Goal: Information Seeking & Learning: Learn about a topic

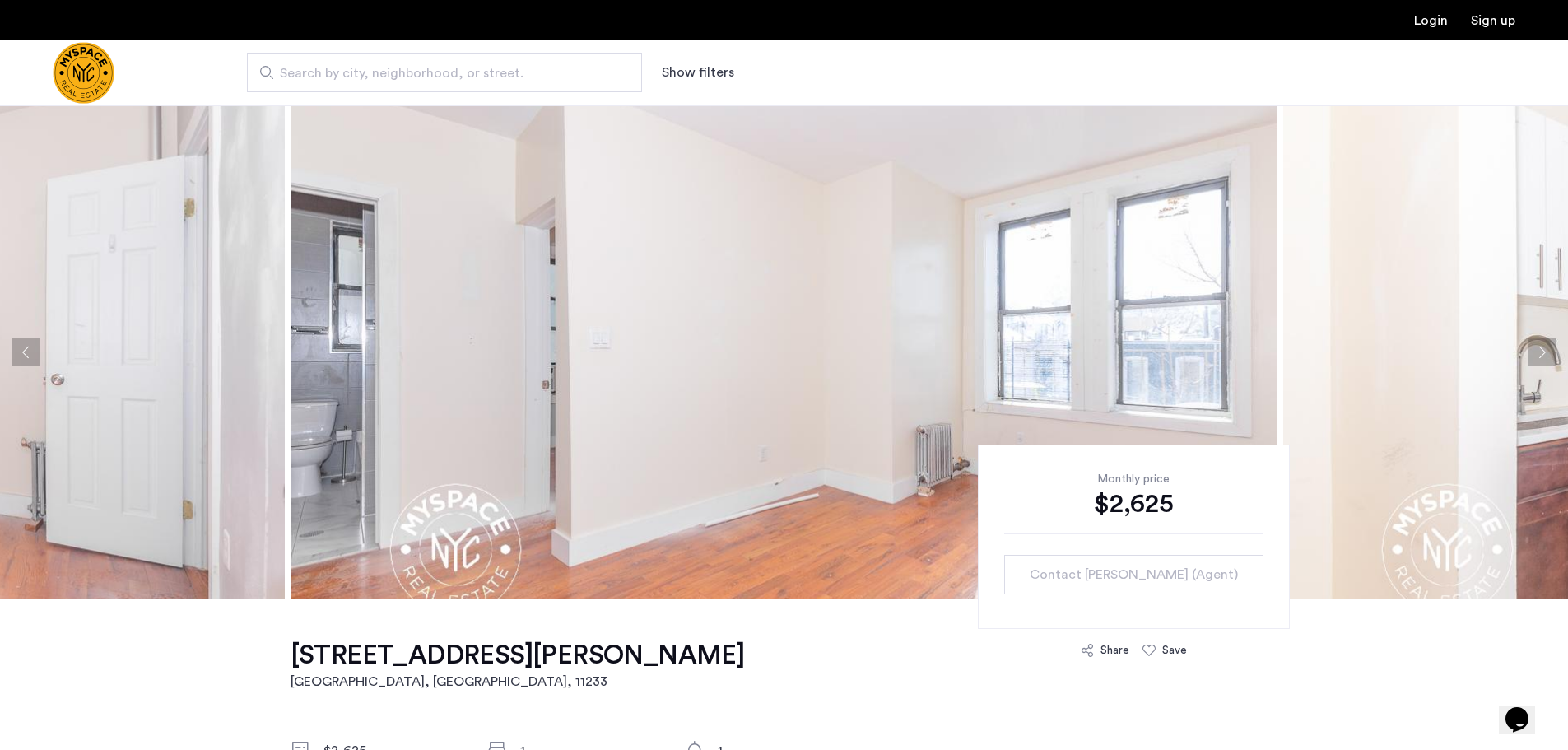
click at [1535, 358] on button "Next apartment" at bounding box center [1541, 353] width 28 height 28
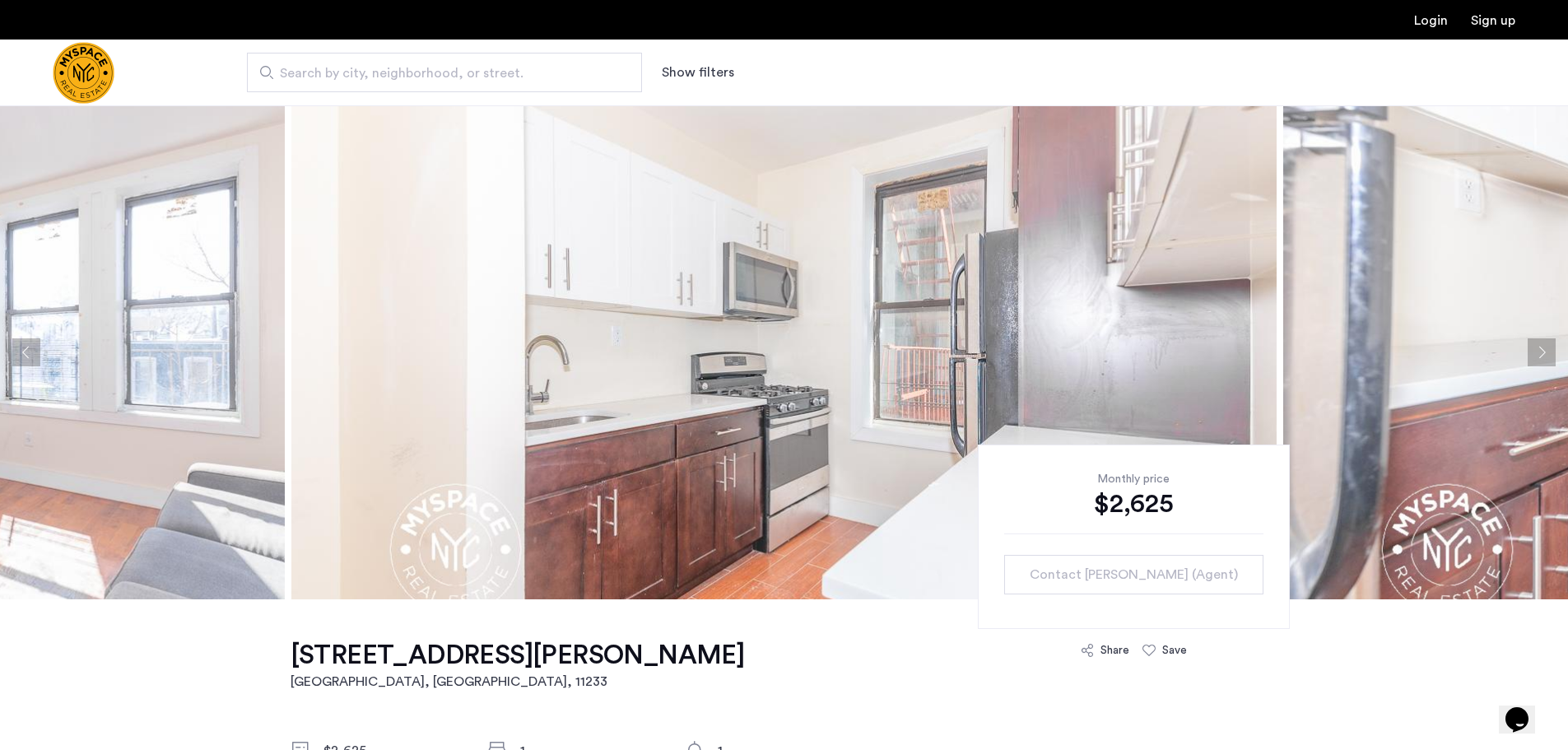
click at [1540, 358] on button "Next apartment" at bounding box center [1541, 353] width 28 height 28
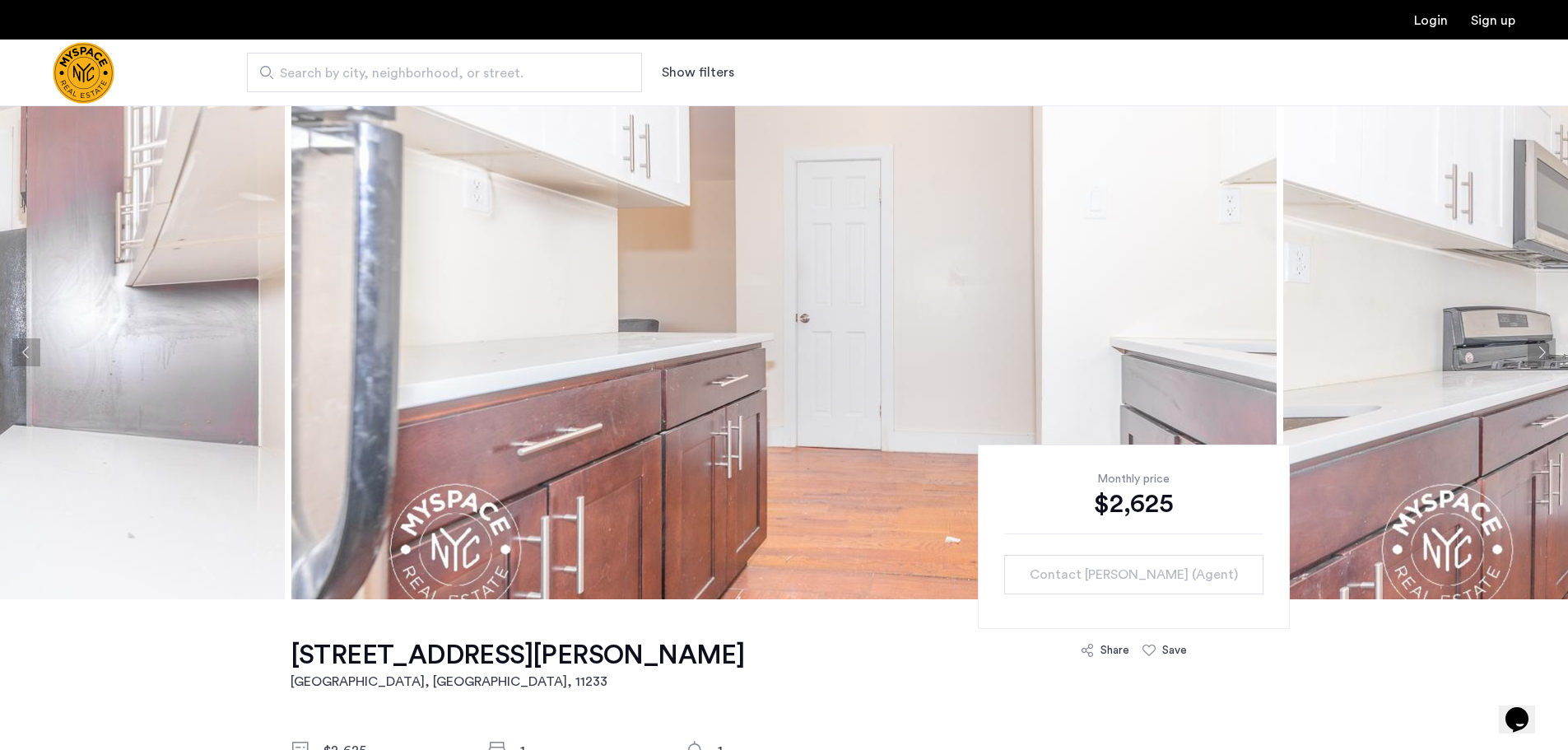
click at [1540, 358] on button "Next apartment" at bounding box center [1541, 353] width 28 height 28
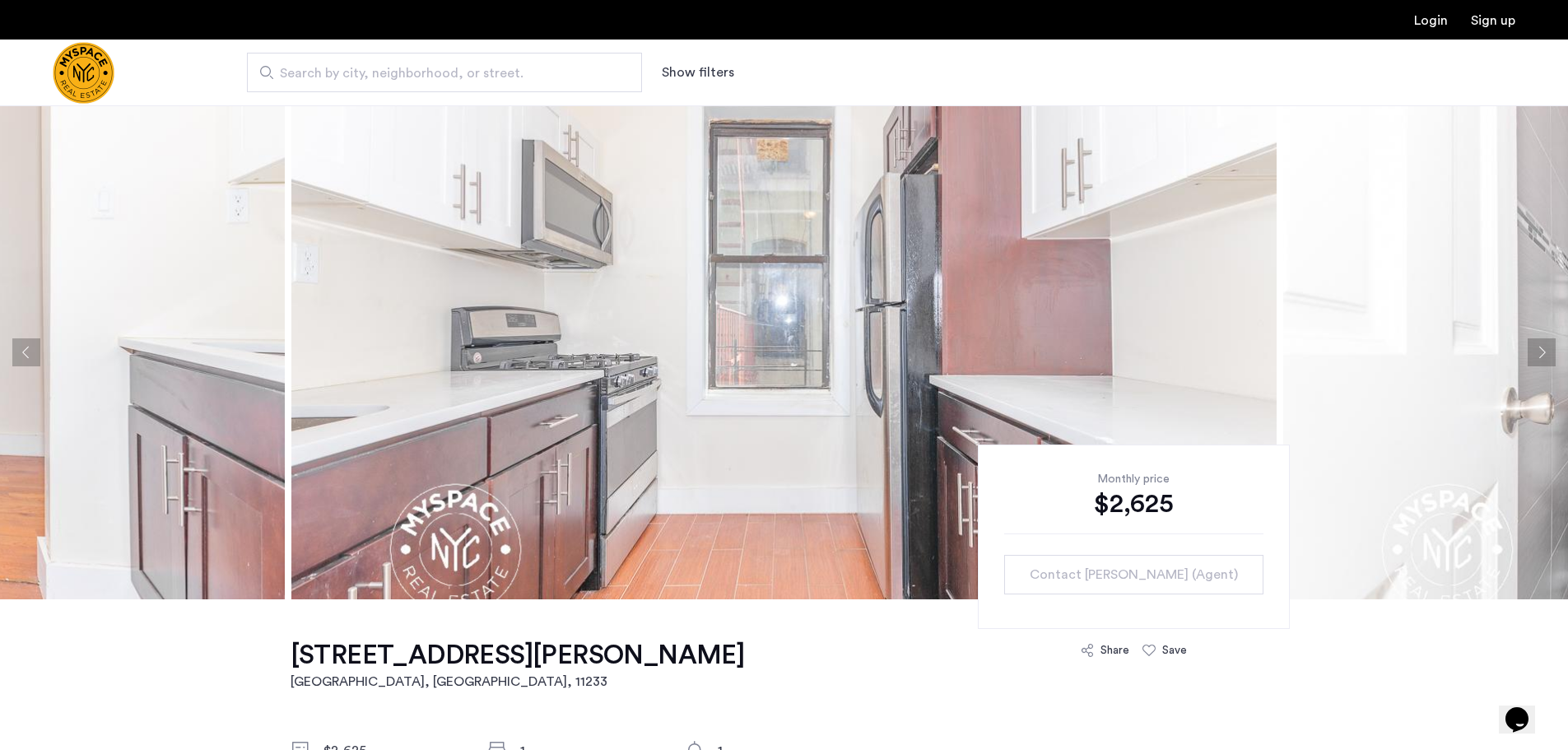
click at [1540, 358] on button "Next apartment" at bounding box center [1541, 353] width 28 height 28
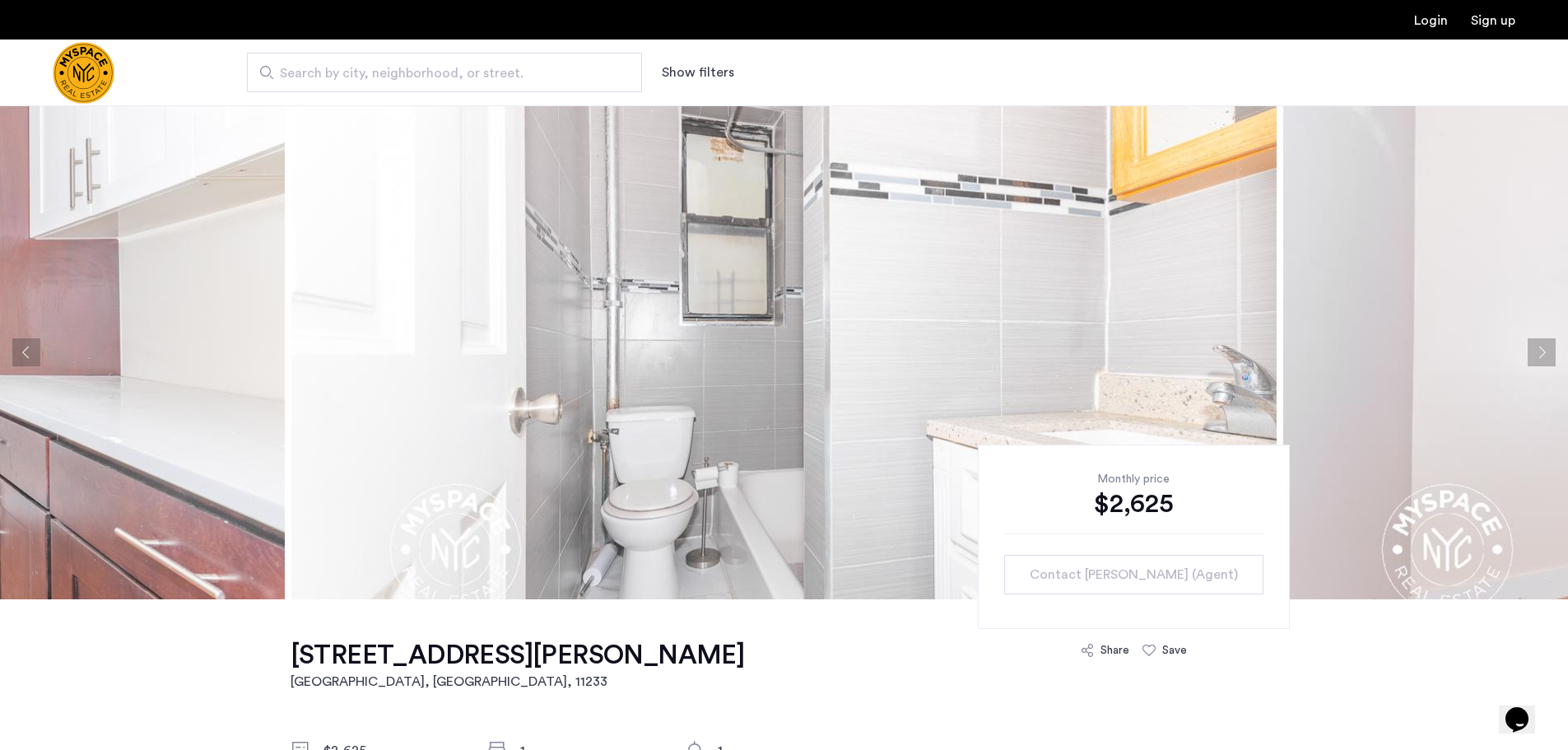
click at [1542, 353] on button "Next apartment" at bounding box center [1541, 353] width 28 height 28
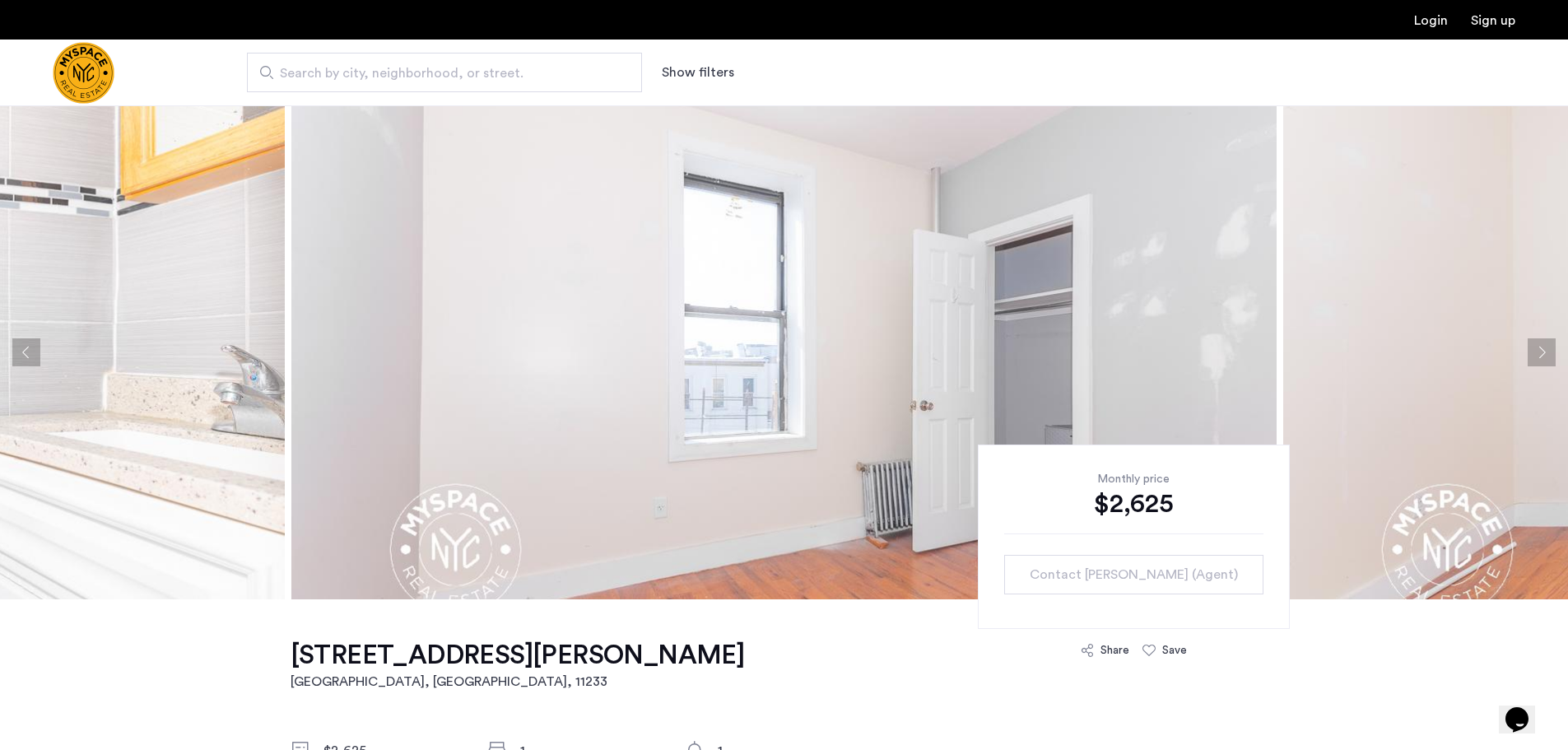
click at [1542, 353] on button "Next apartment" at bounding box center [1541, 353] width 28 height 28
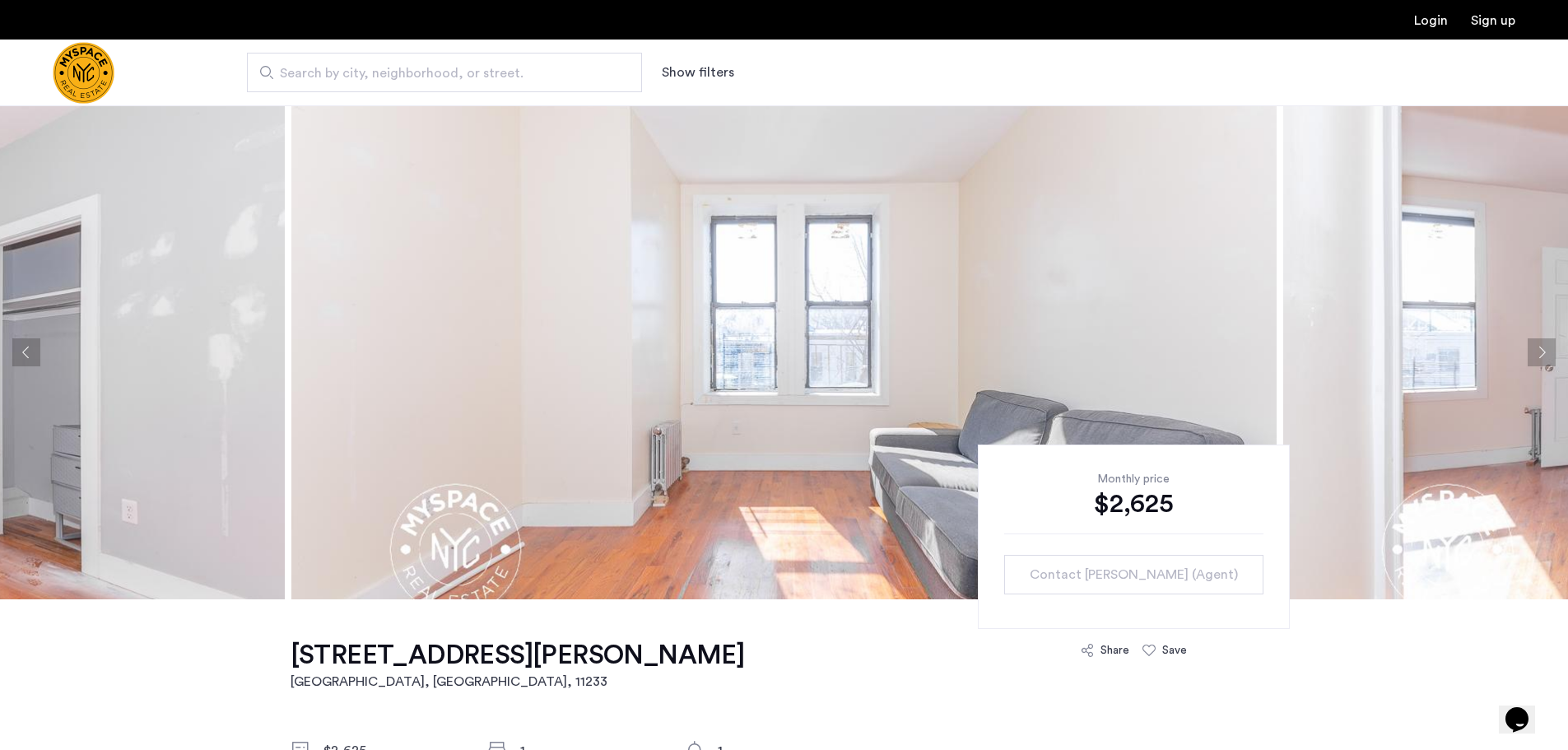
click at [1542, 353] on button "Next apartment" at bounding box center [1541, 353] width 28 height 28
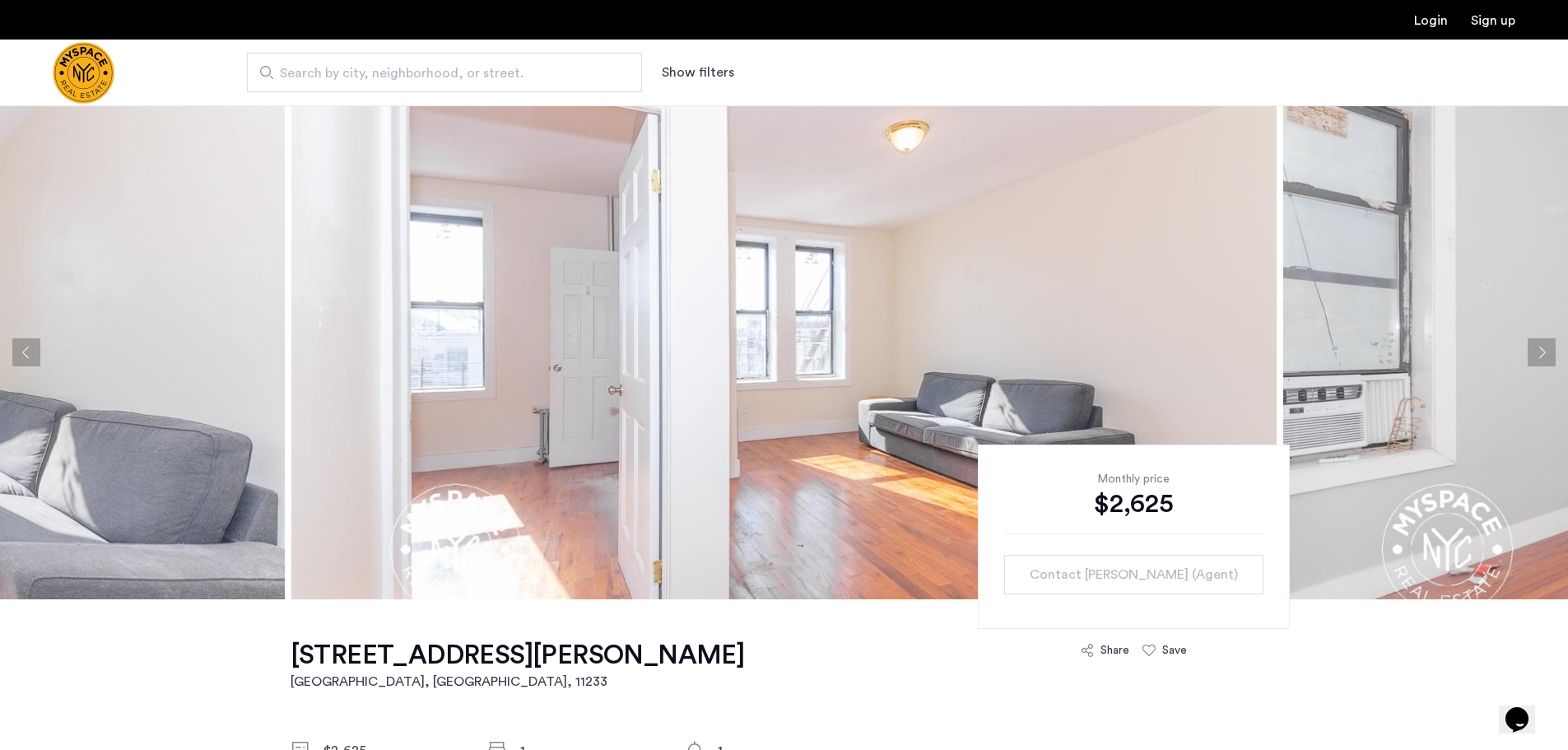
click at [1542, 353] on button "Next apartment" at bounding box center [1541, 353] width 28 height 28
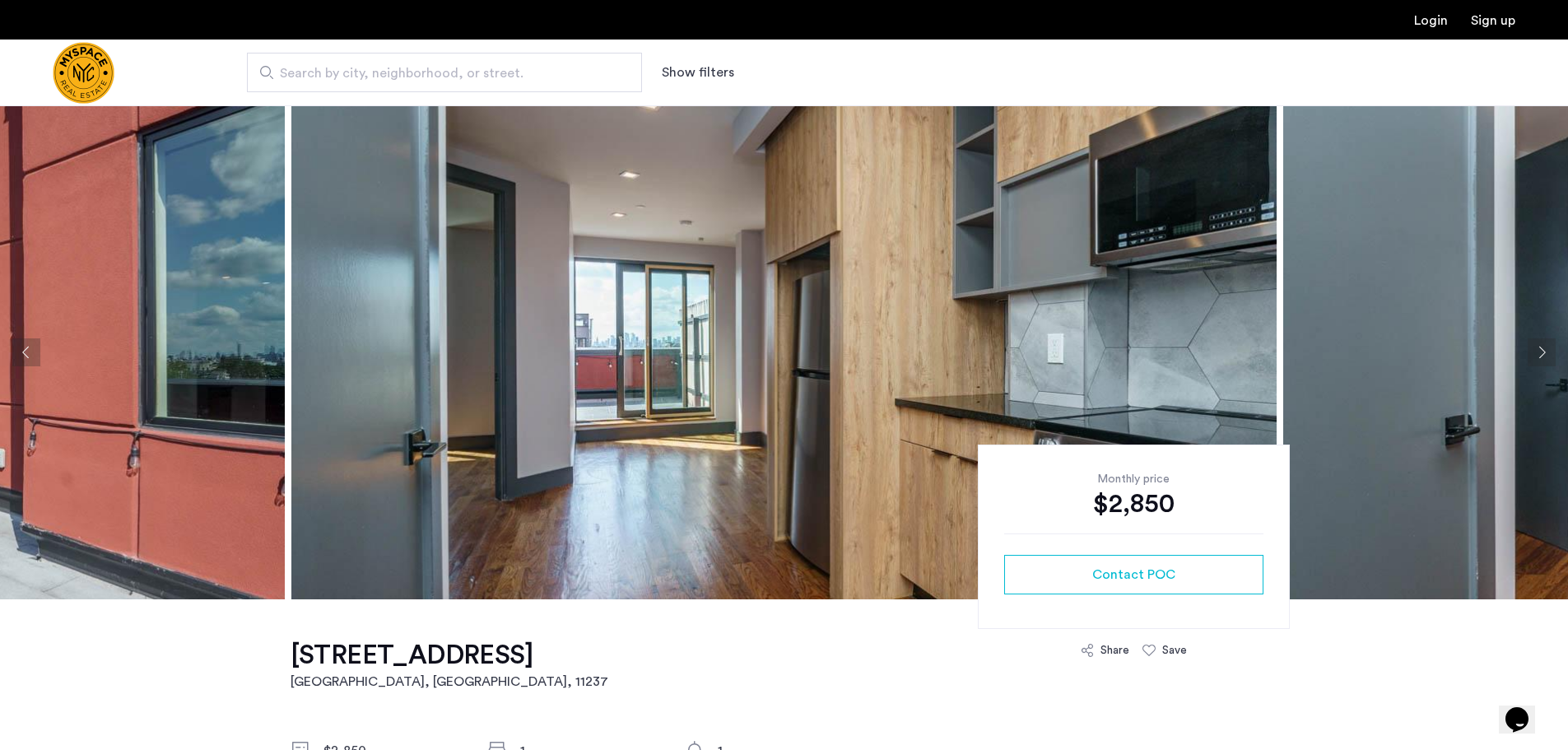
click at [1539, 352] on button "Next apartment" at bounding box center [1541, 353] width 28 height 28
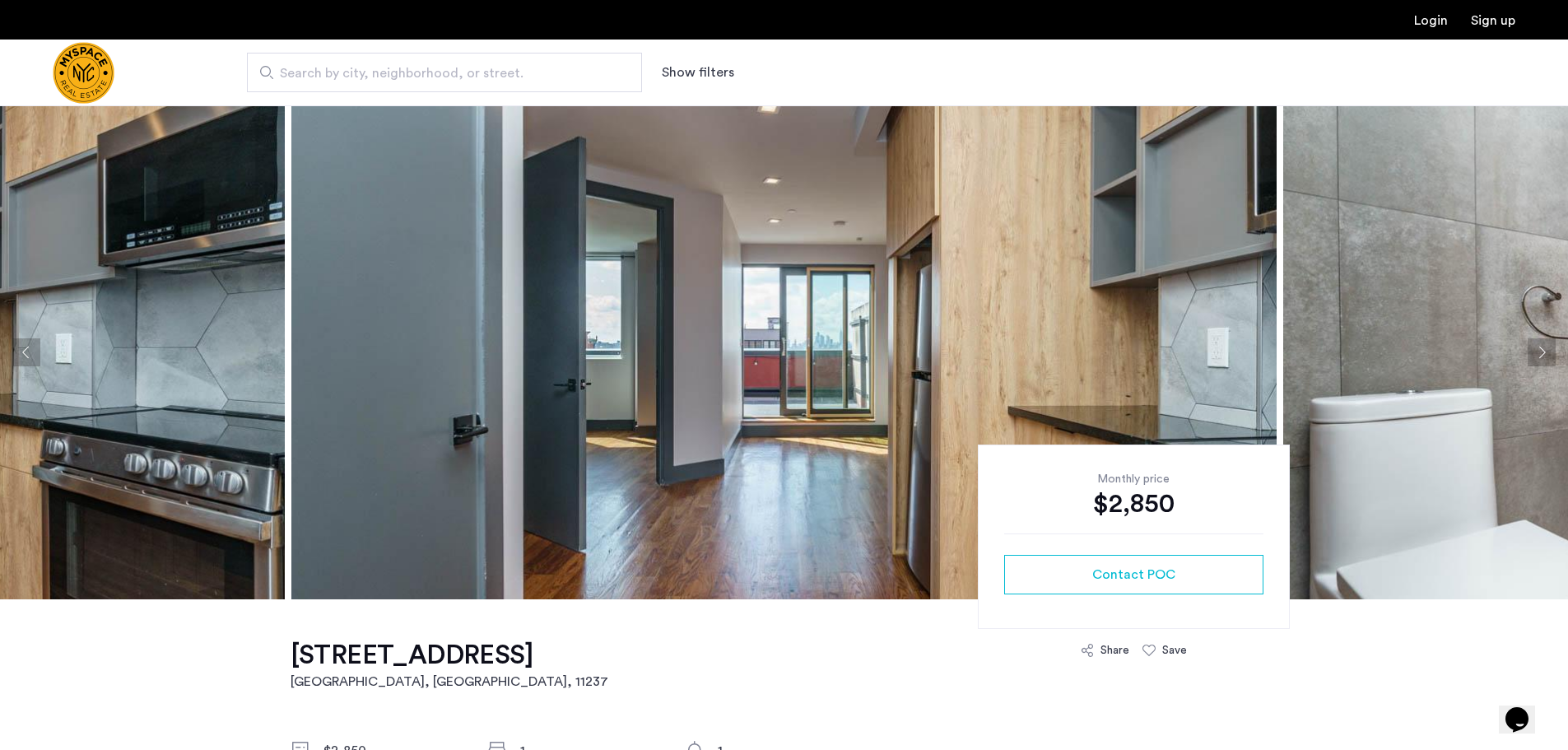
click at [1537, 352] on button "Next apartment" at bounding box center [1541, 353] width 28 height 28
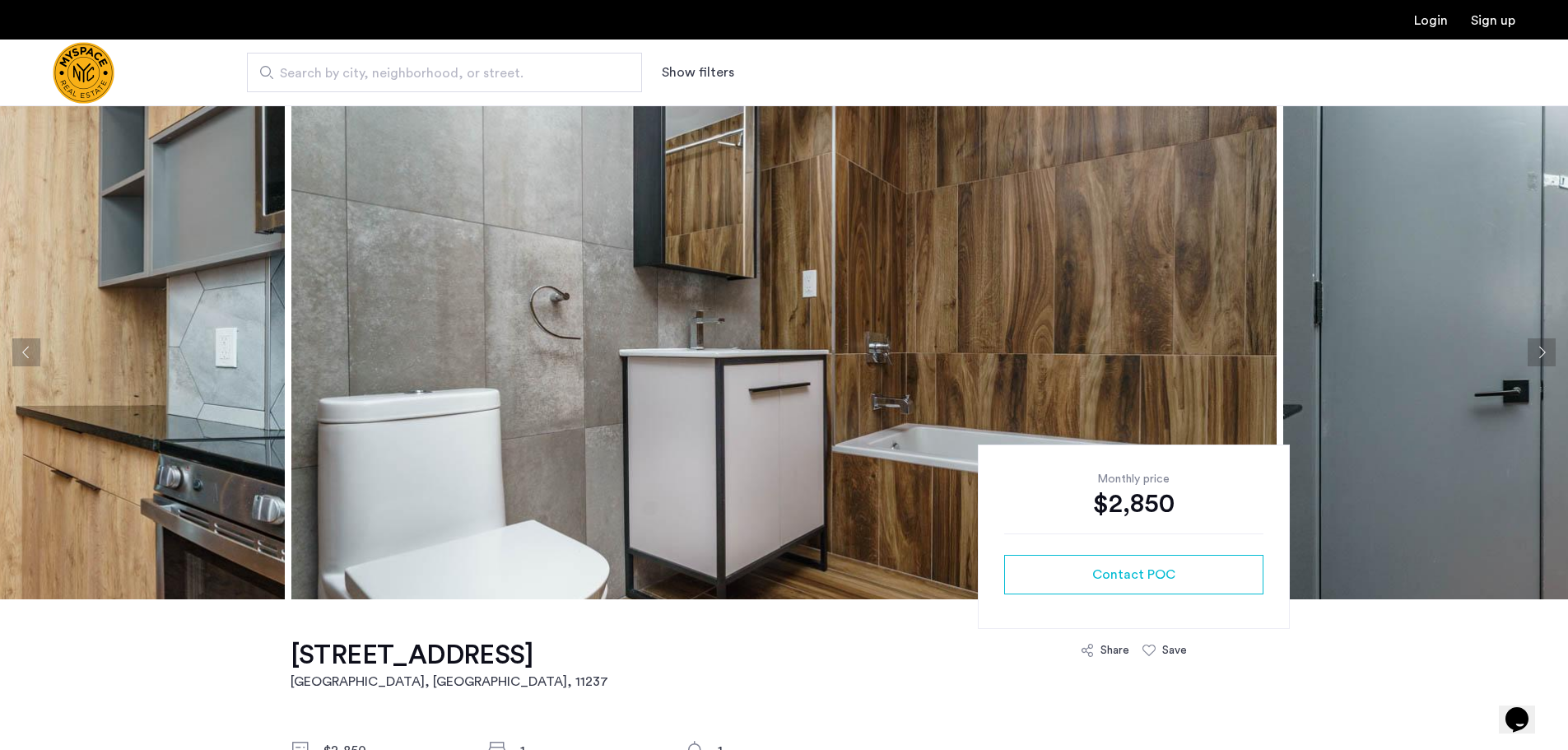
click at [1537, 352] on button "Next apartment" at bounding box center [1541, 353] width 28 height 28
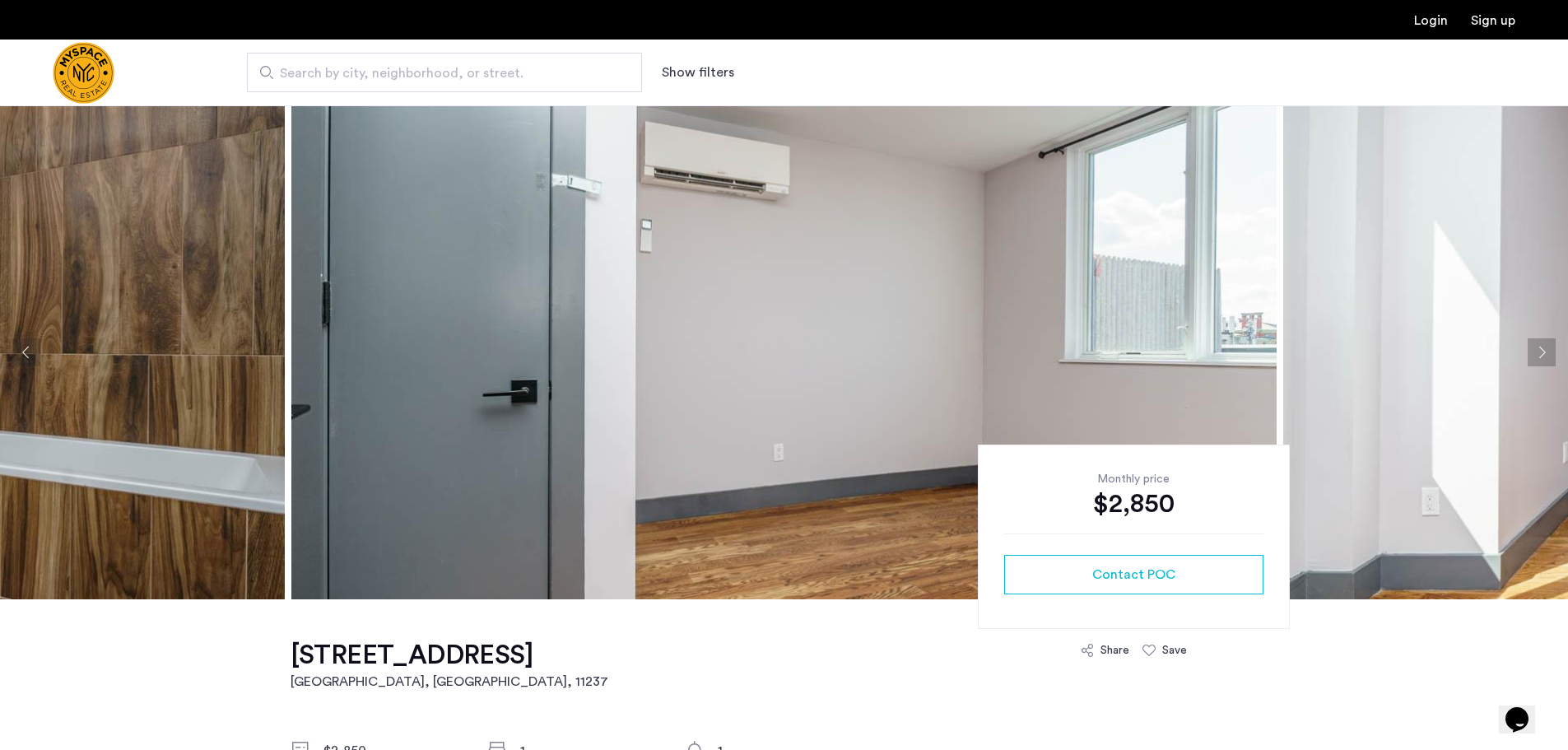
click at [30, 347] on button "Previous apartment" at bounding box center [26, 353] width 28 height 28
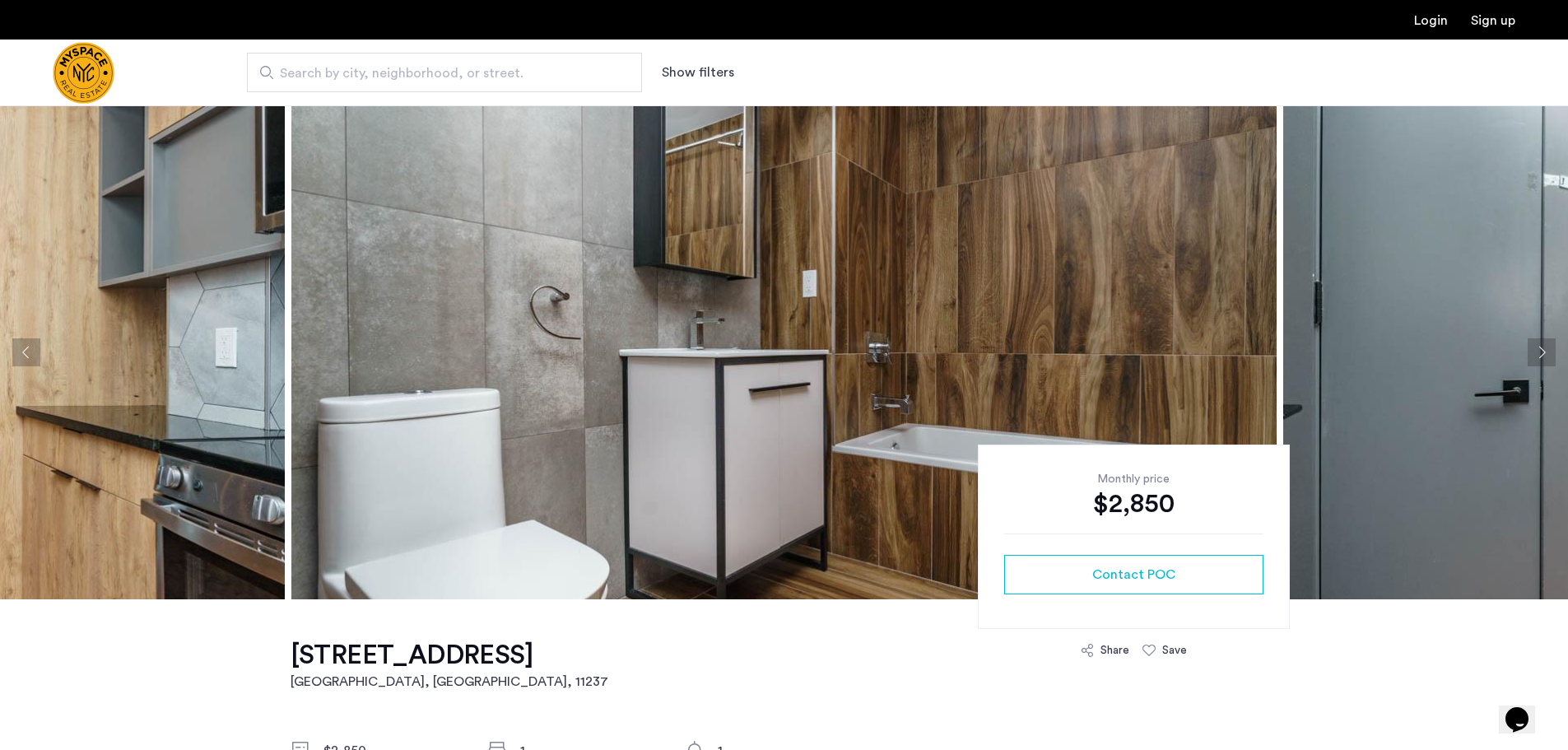
click at [30, 347] on button "Previous apartment" at bounding box center [26, 353] width 28 height 28
click at [1543, 346] on button "Next apartment" at bounding box center [1541, 353] width 28 height 28
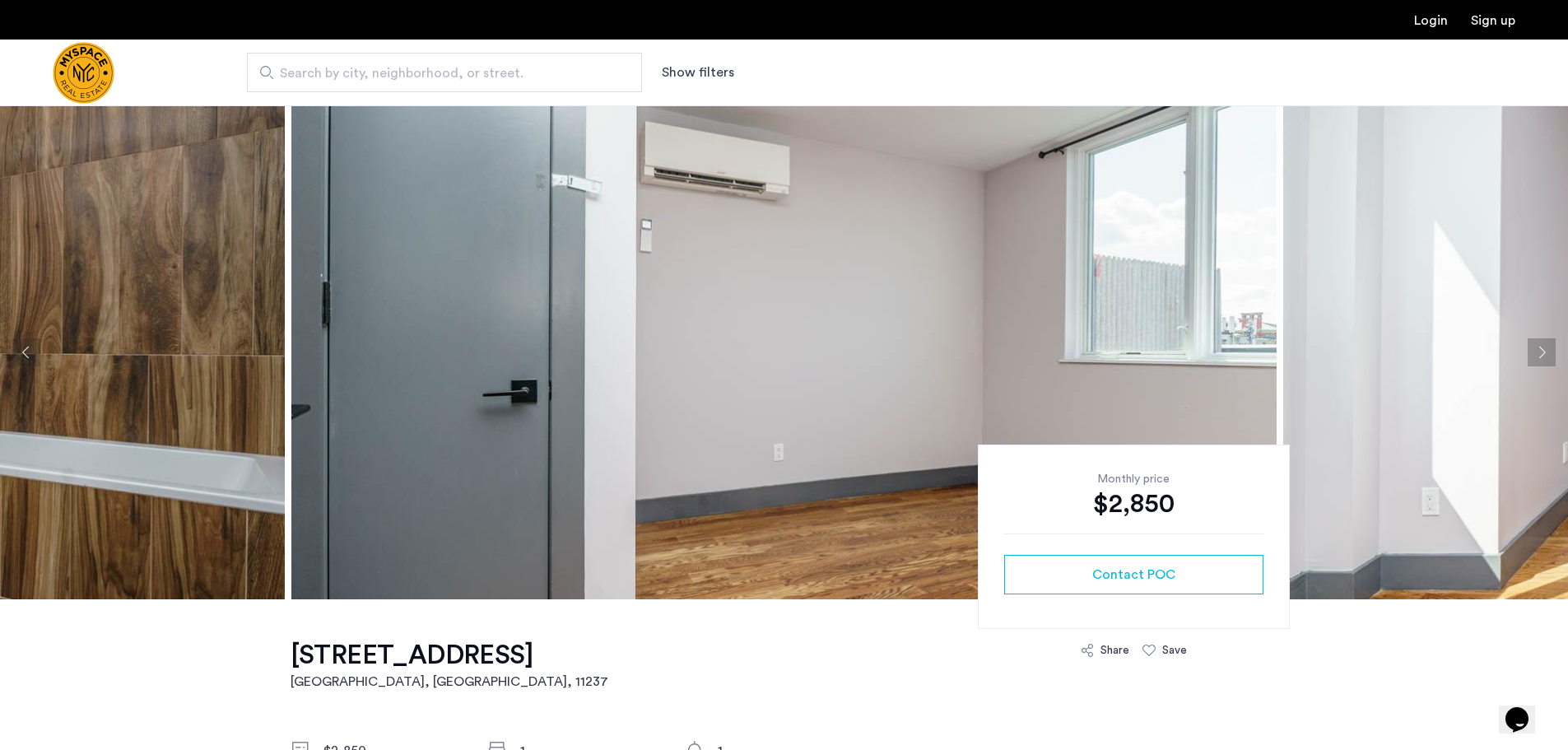
click at [1543, 346] on button "Next apartment" at bounding box center [1541, 353] width 28 height 28
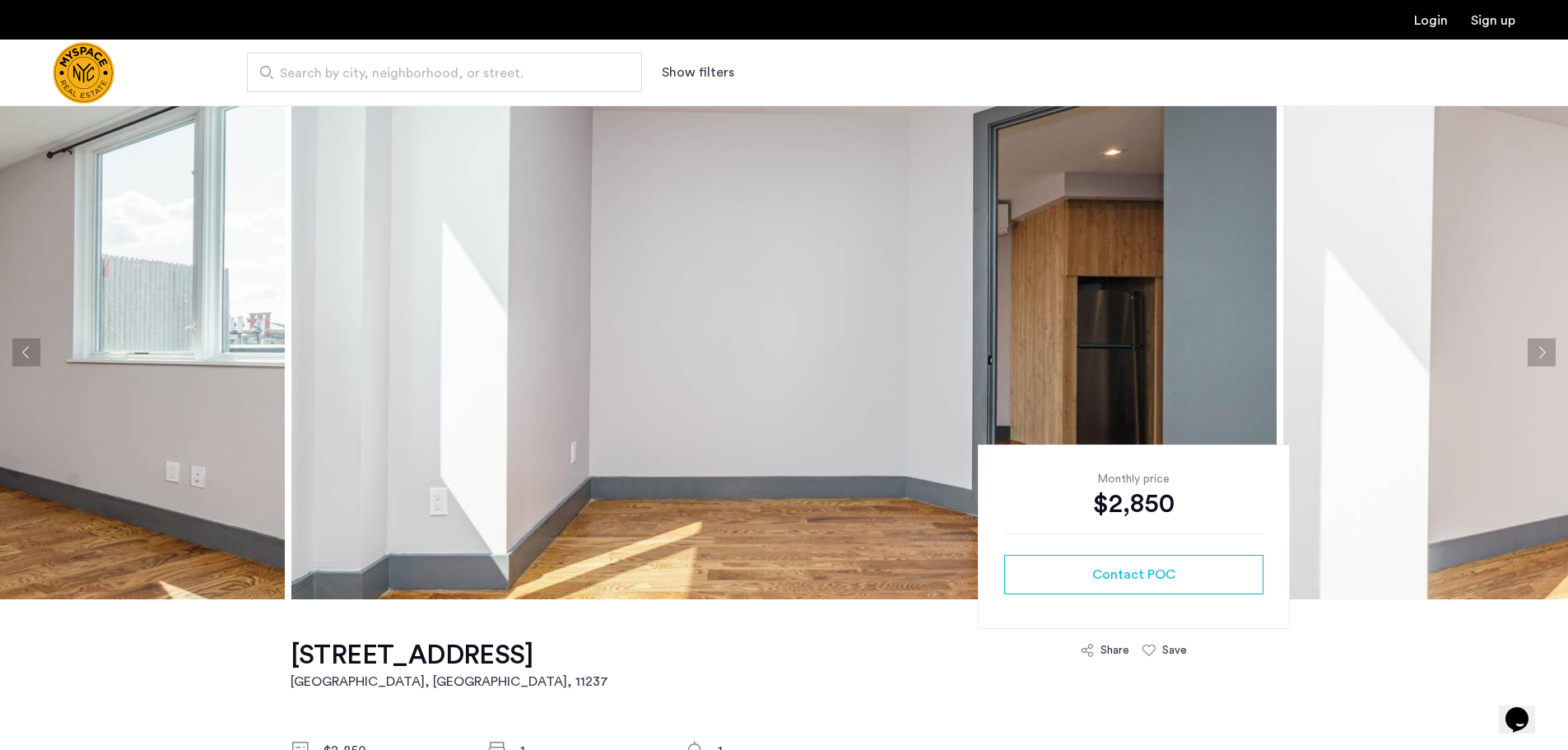
click at [1543, 346] on button "Next apartment" at bounding box center [1541, 353] width 28 height 28
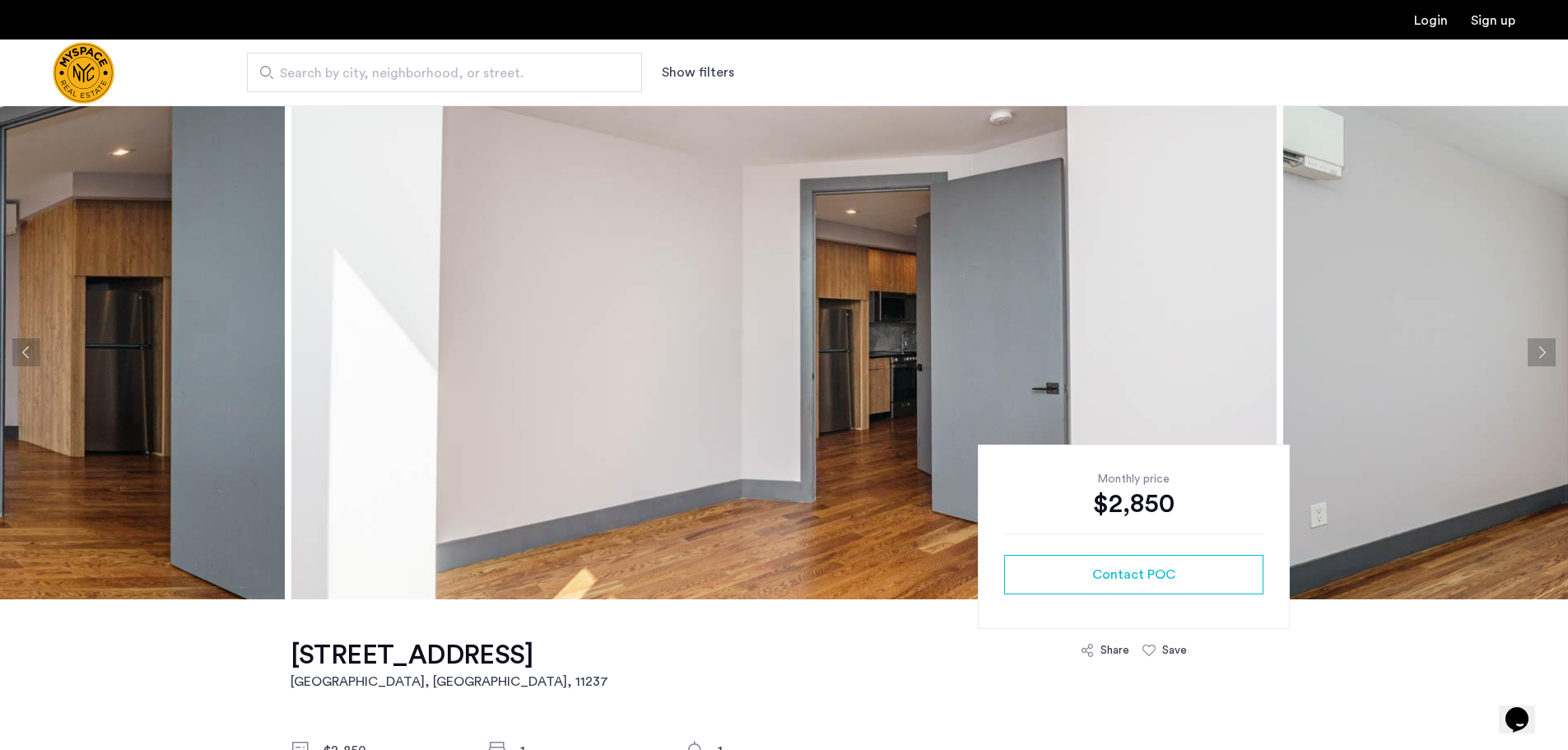
click at [1542, 357] on button "Next apartment" at bounding box center [1541, 353] width 28 height 28
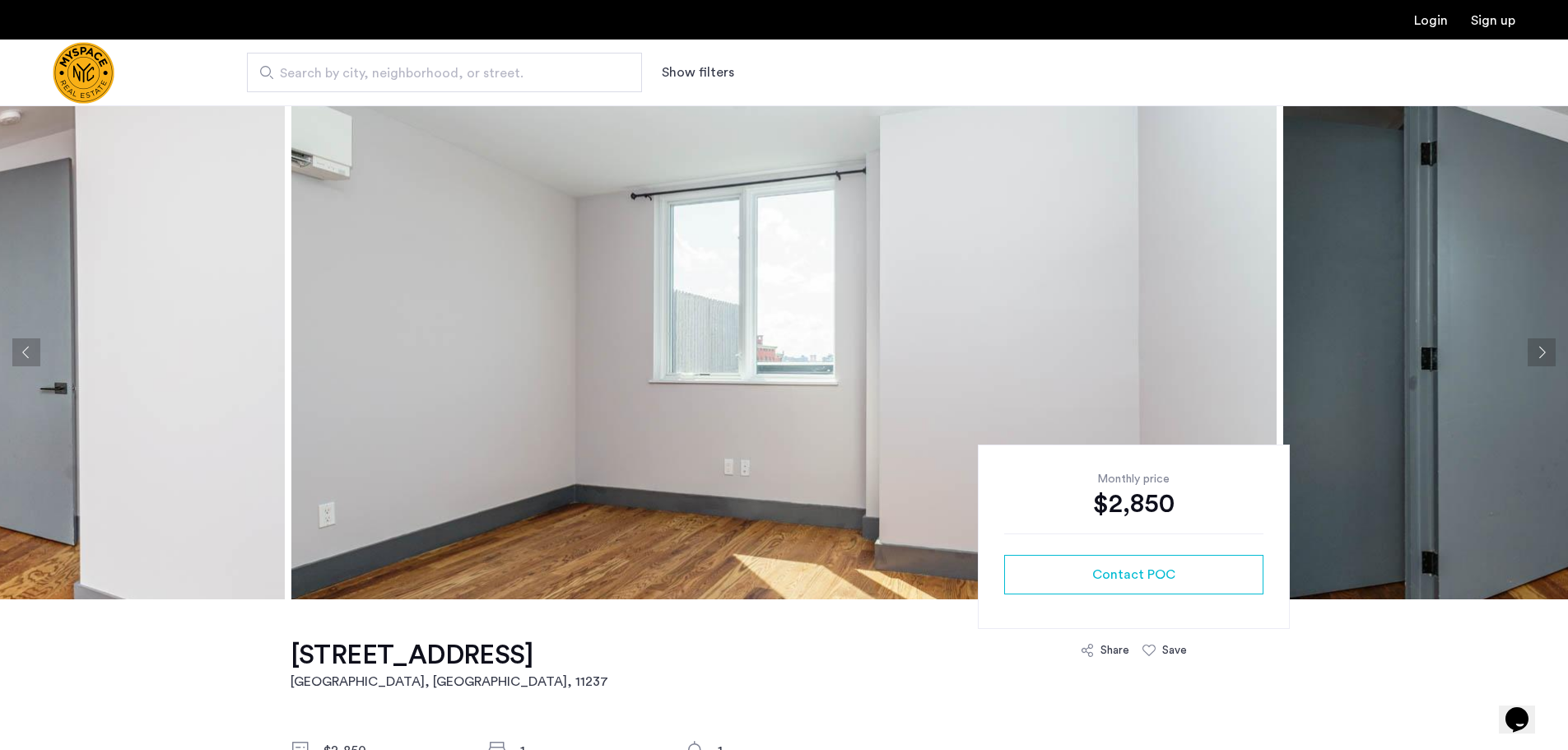
click at [1542, 357] on button "Next apartment" at bounding box center [1541, 353] width 28 height 28
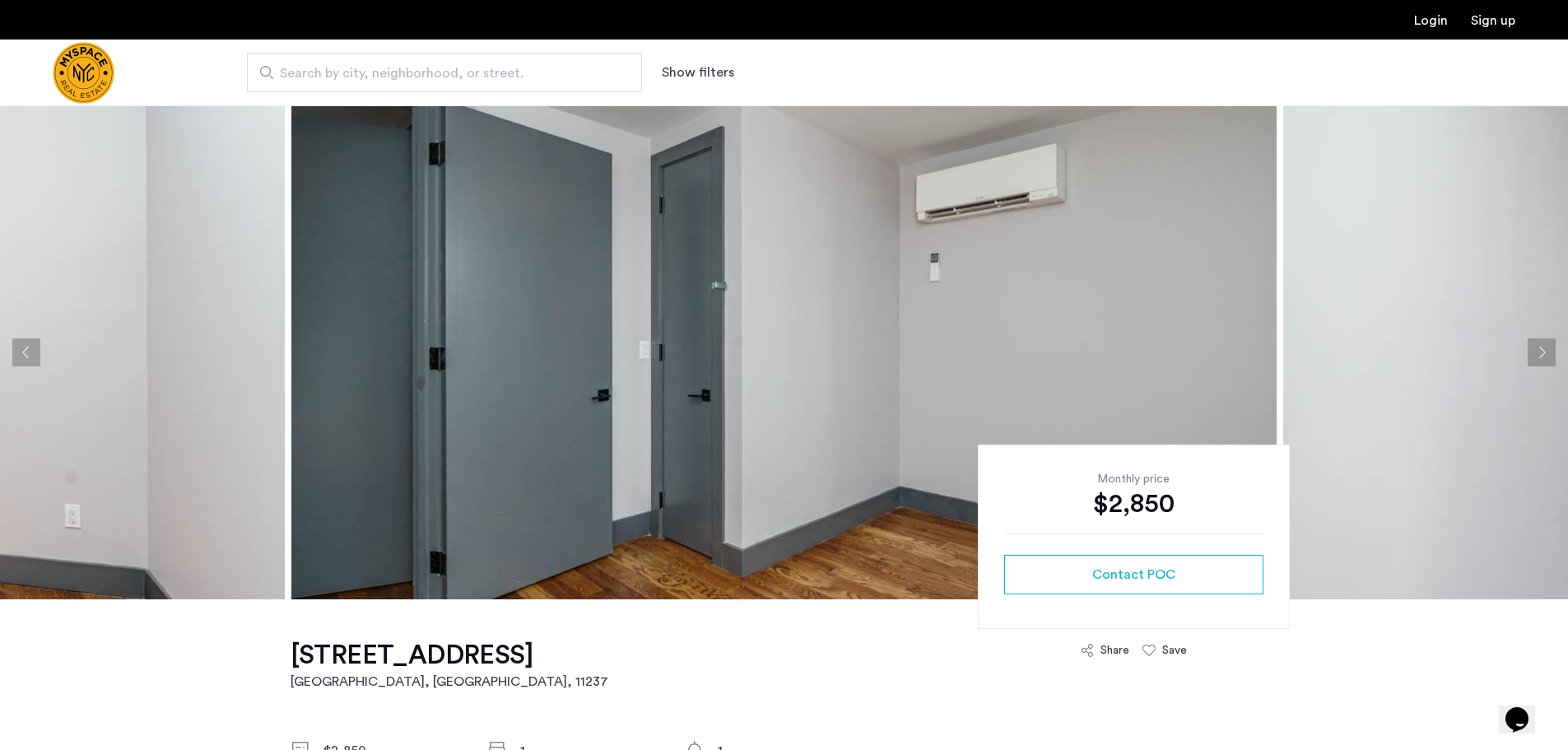
click at [1541, 357] on button "Next apartment" at bounding box center [1541, 353] width 28 height 28
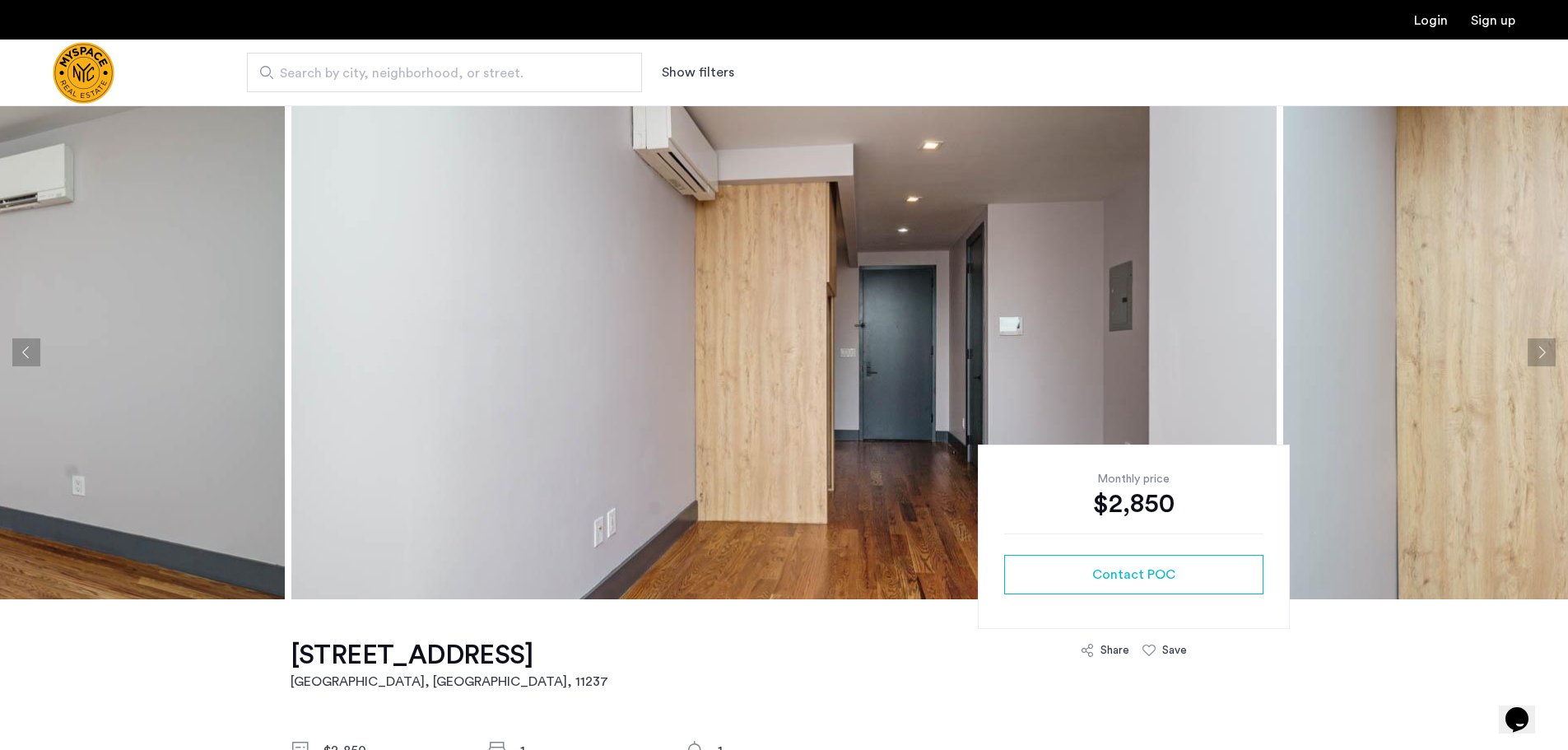
click at [1540, 357] on button "Next apartment" at bounding box center [1541, 353] width 28 height 28
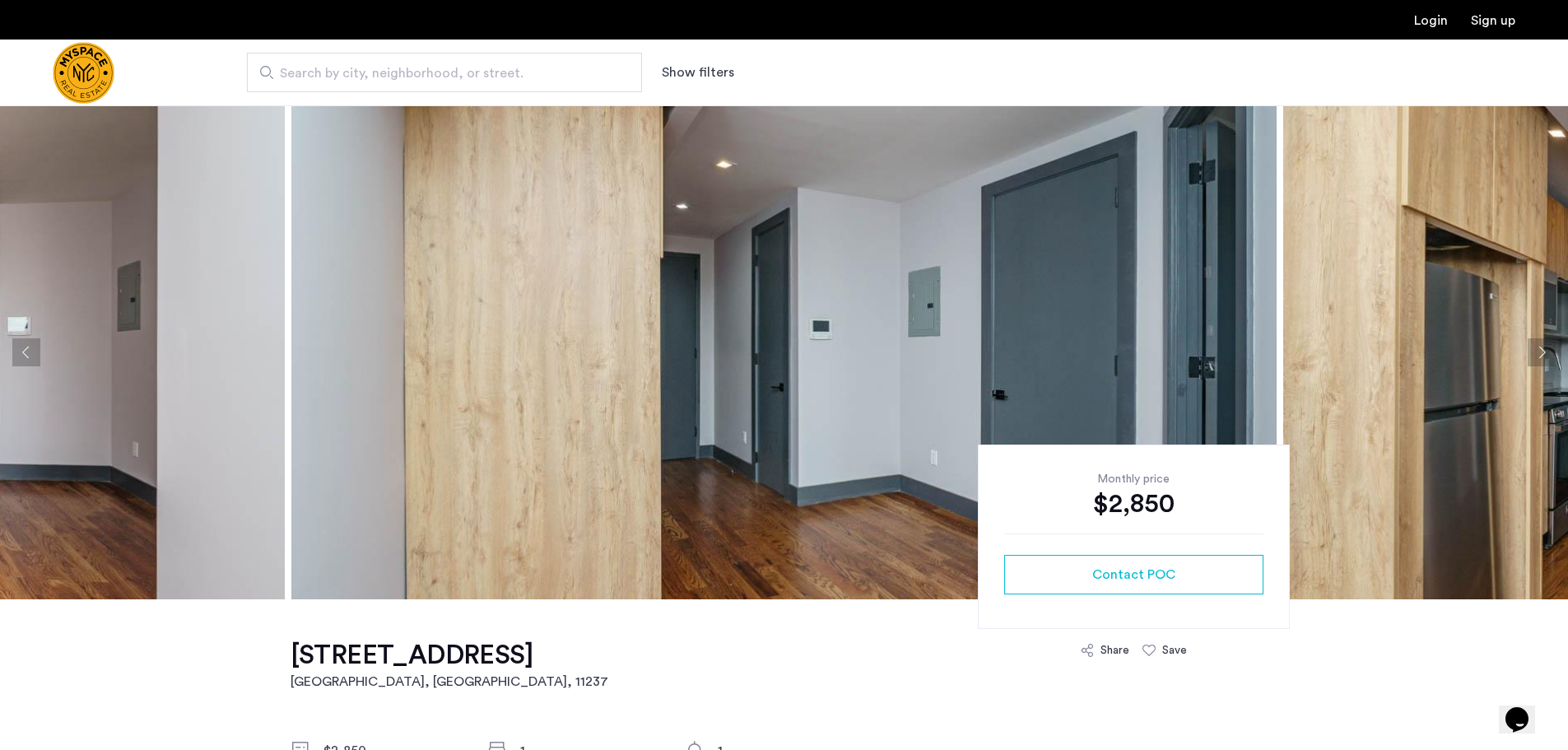
click at [1540, 356] on button "Next apartment" at bounding box center [1541, 353] width 28 height 28
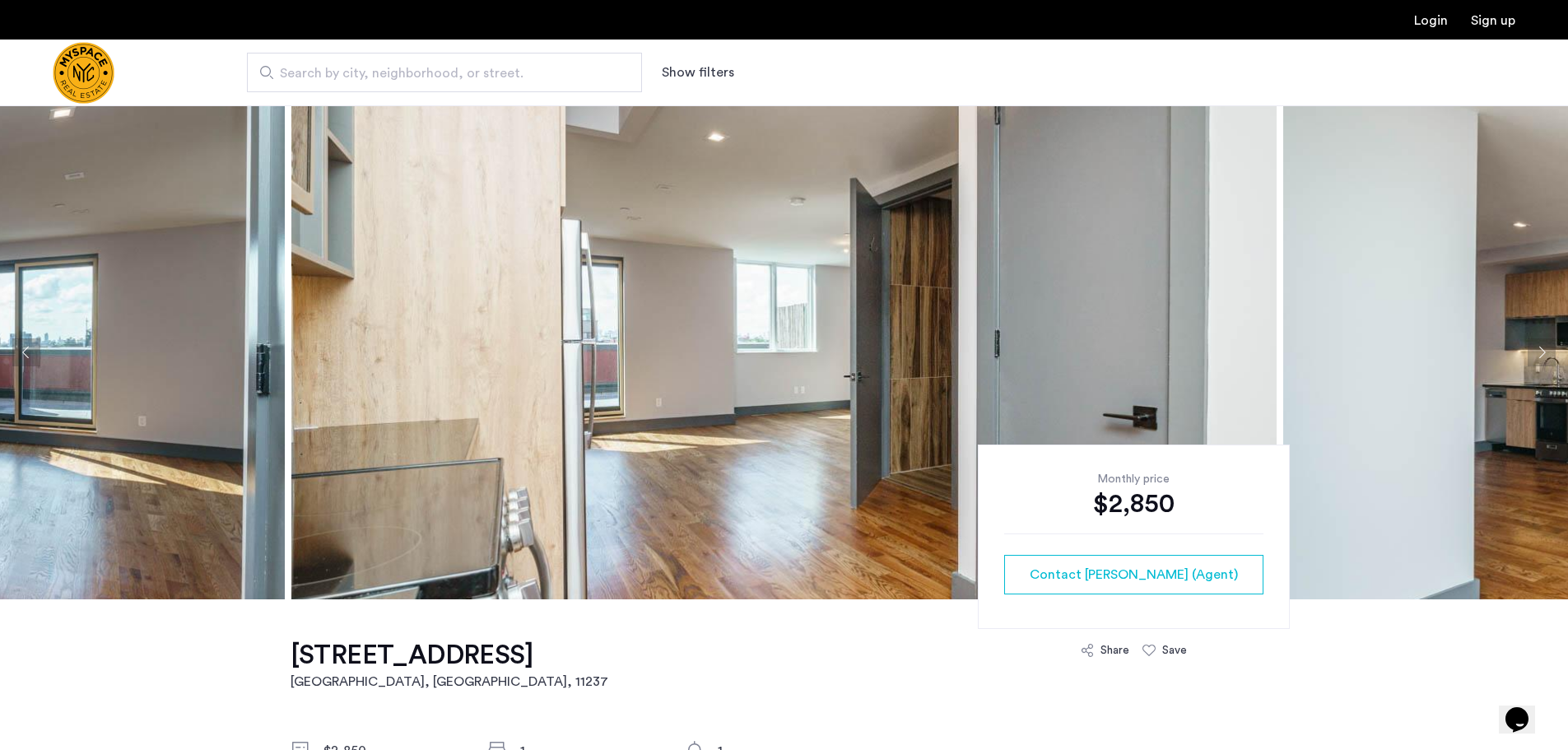
click at [1534, 356] on button "Next apartment" at bounding box center [1541, 353] width 28 height 28
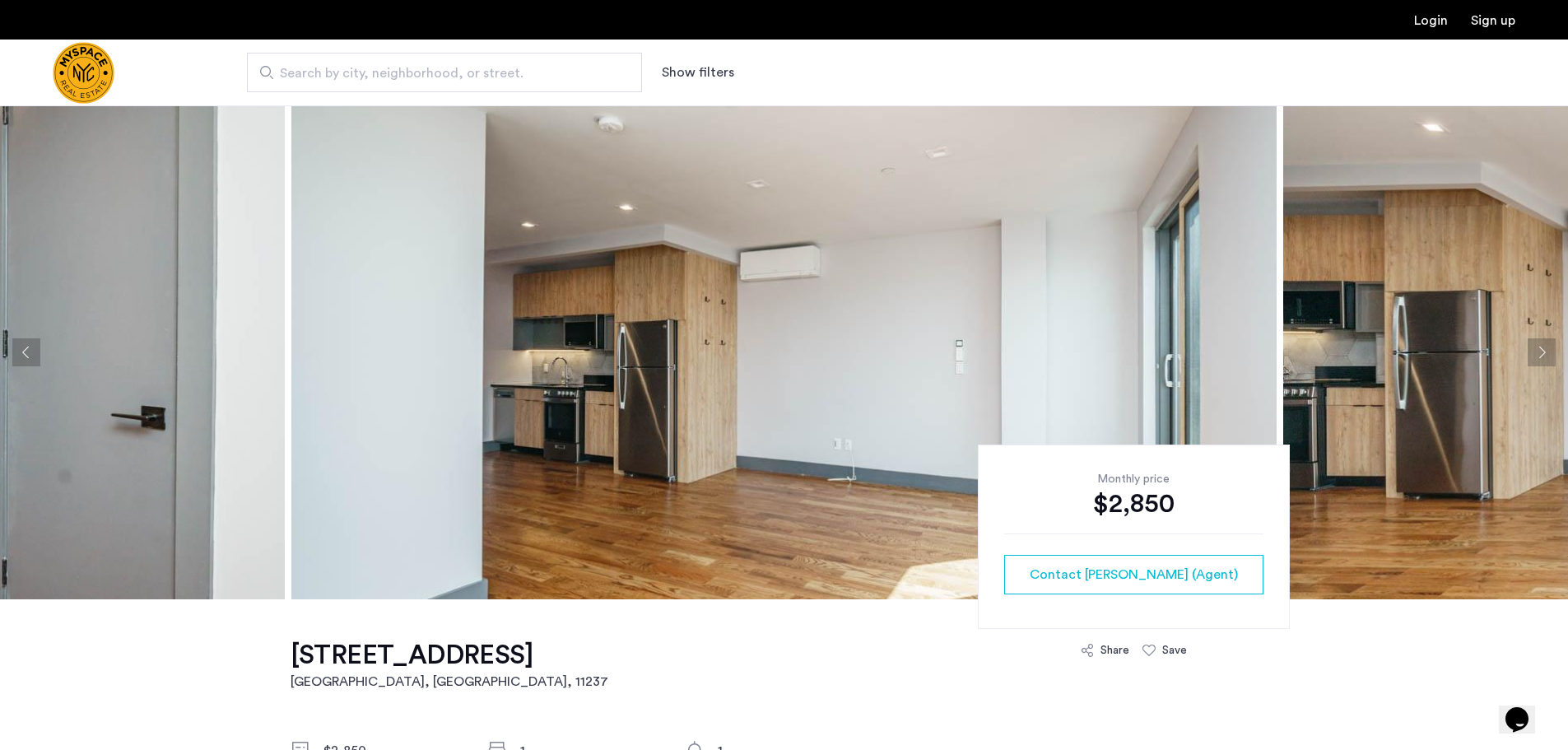
click at [1534, 356] on button "Next apartment" at bounding box center [1541, 353] width 28 height 28
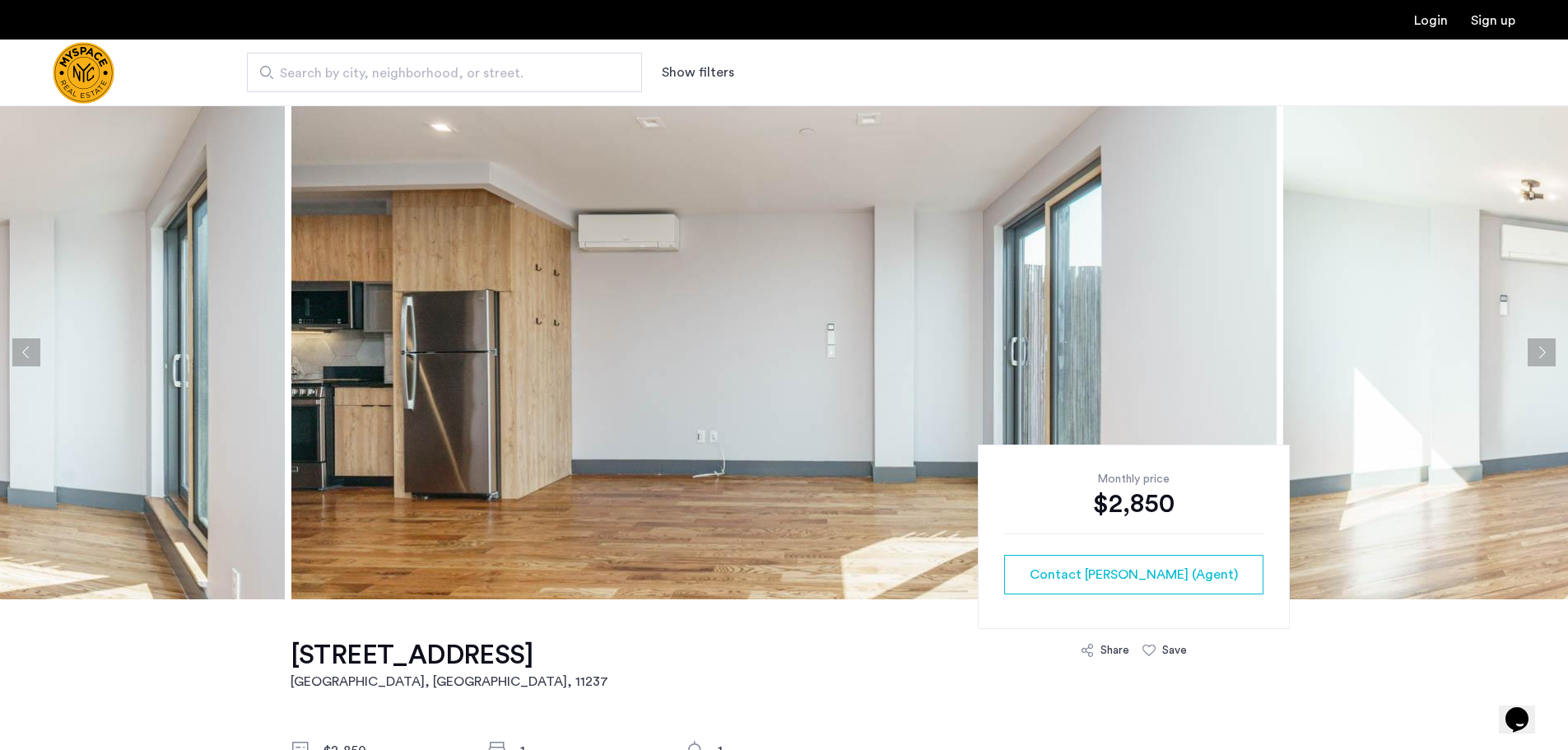
click at [1534, 356] on button "Next apartment" at bounding box center [1541, 353] width 28 height 28
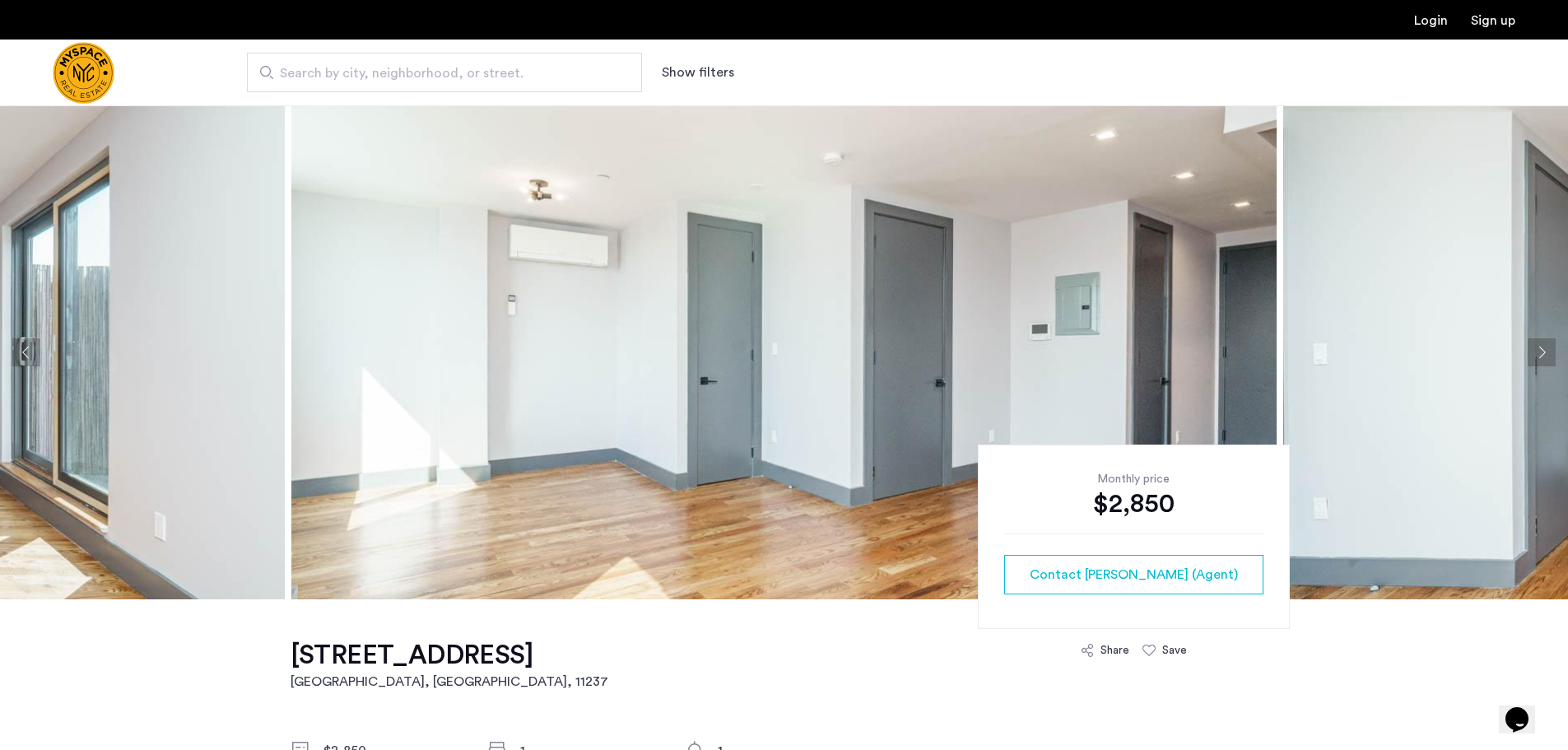
click at [1534, 356] on button "Next apartment" at bounding box center [1541, 353] width 28 height 28
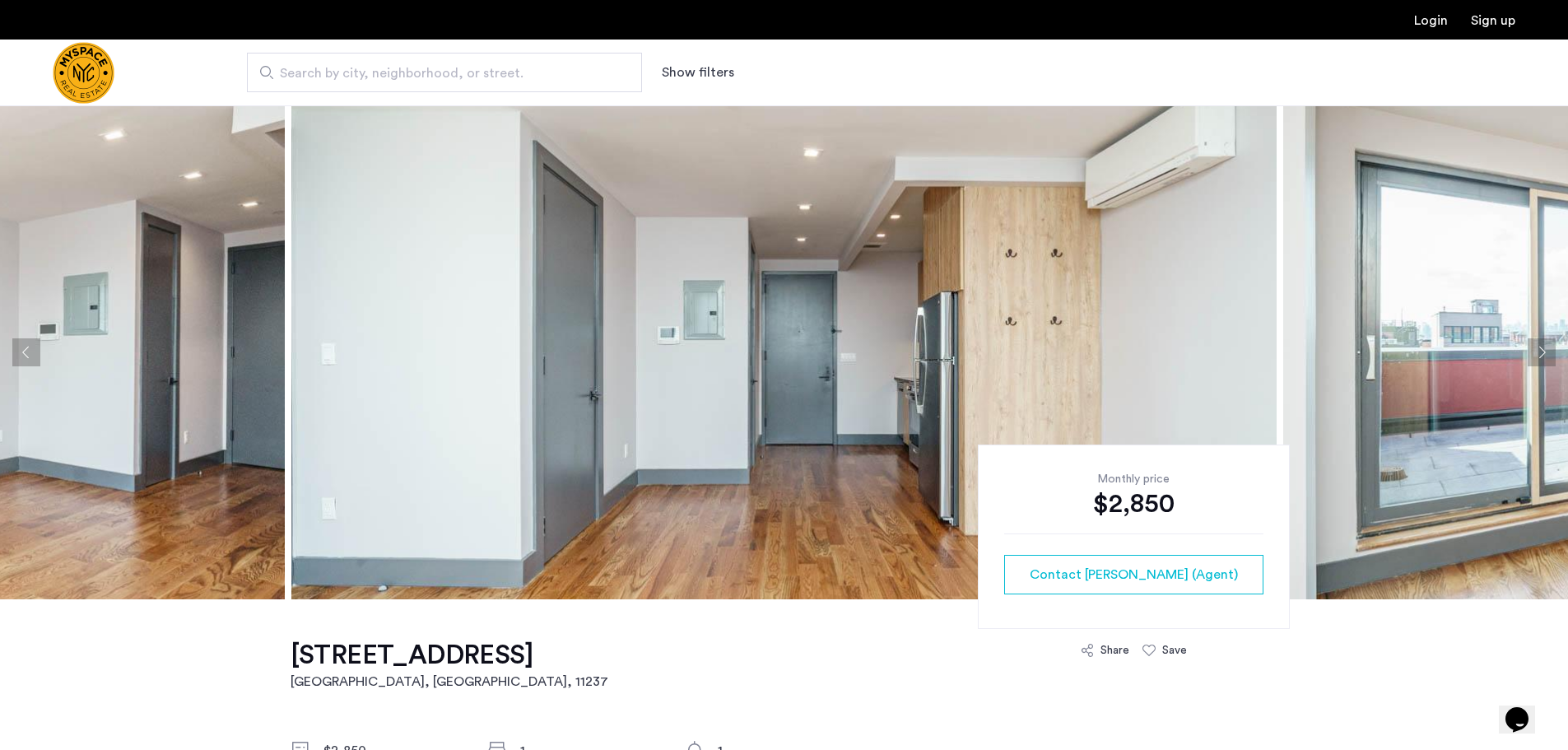
click at [1534, 356] on button "Next apartment" at bounding box center [1541, 353] width 28 height 28
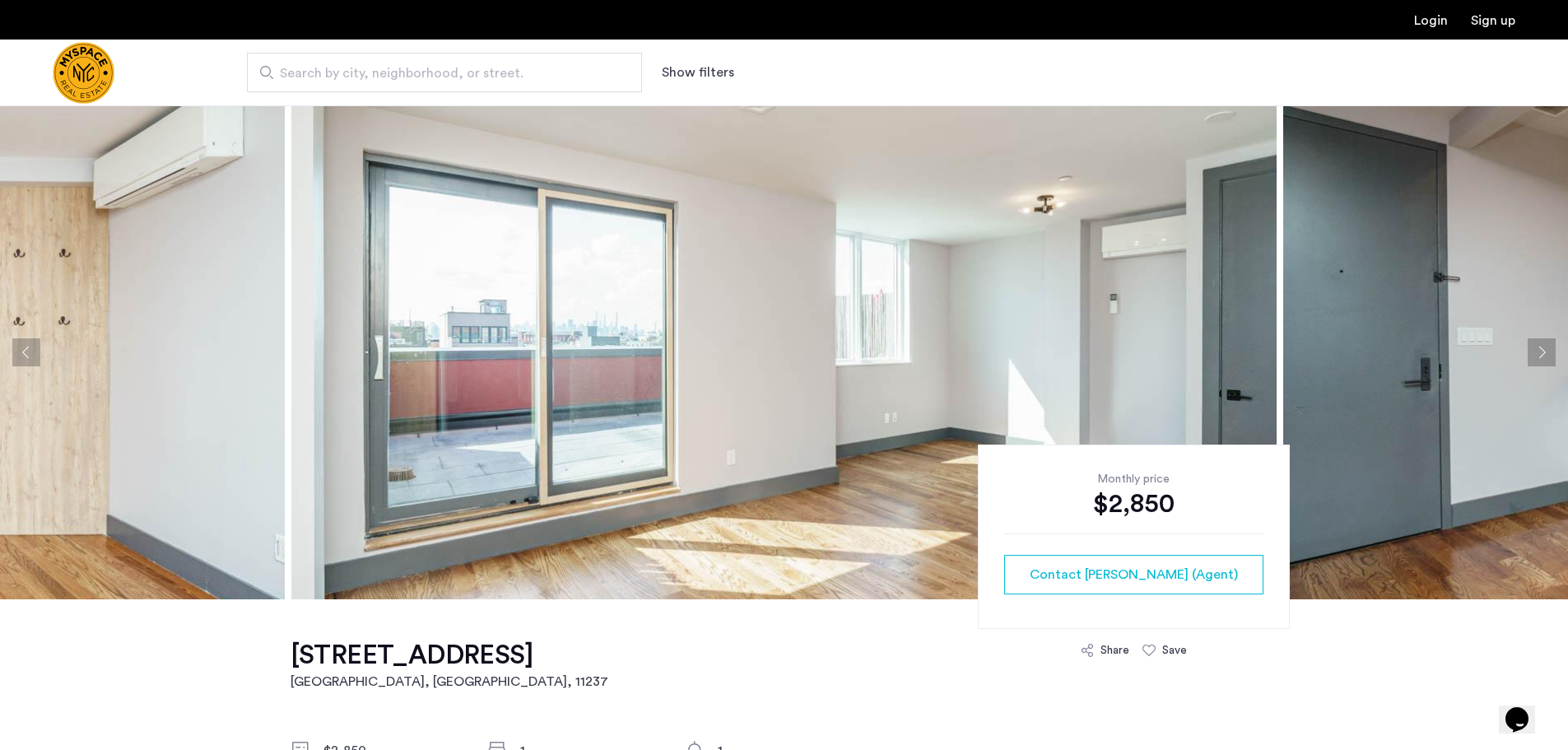
click at [1534, 356] on button "Next apartment" at bounding box center [1541, 353] width 28 height 28
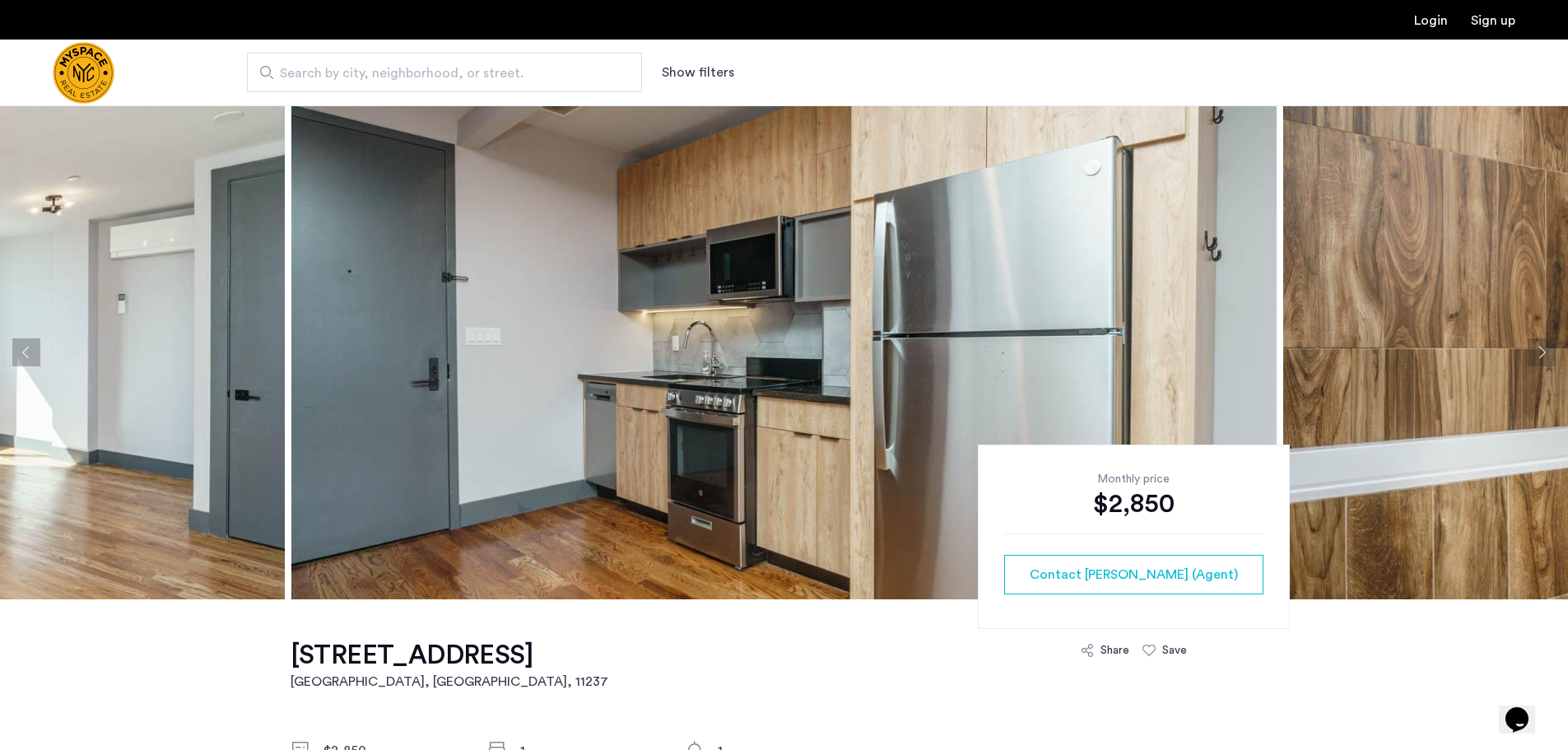
click at [1534, 356] on button "Next apartment" at bounding box center [1541, 353] width 28 height 28
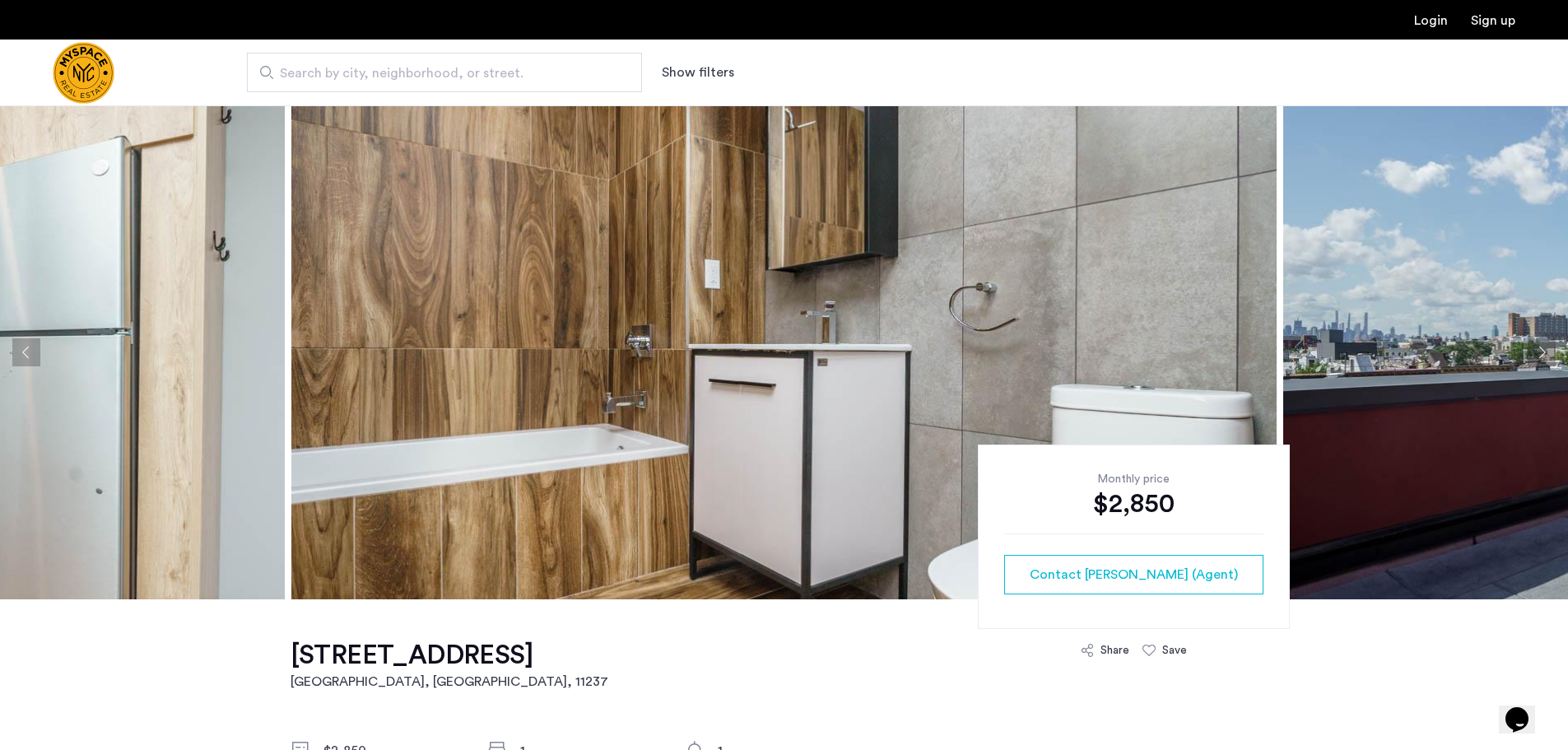
click at [1534, 356] on button "Next apartment" at bounding box center [1541, 353] width 28 height 28
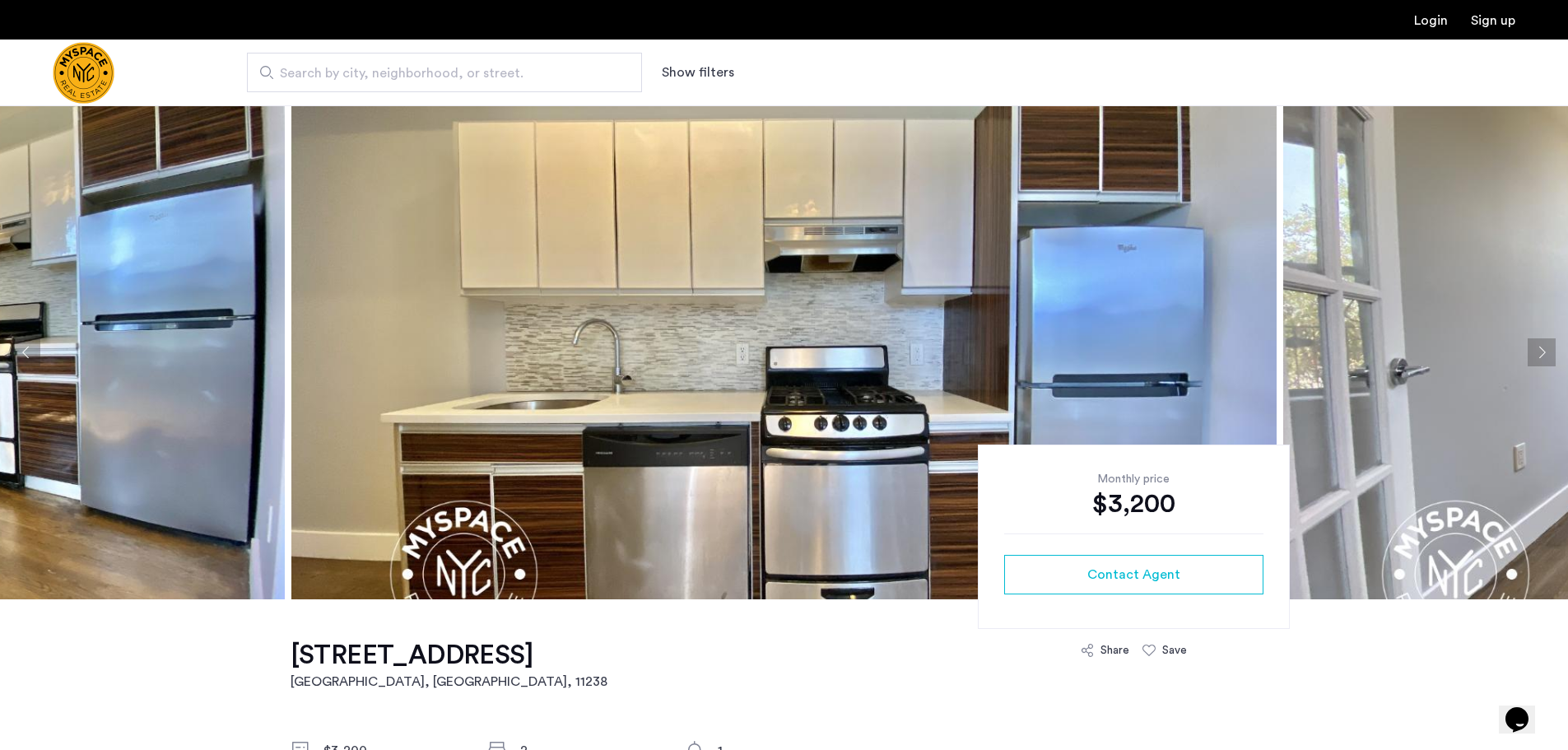
click at [1535, 350] on button "Next apartment" at bounding box center [1541, 353] width 28 height 28
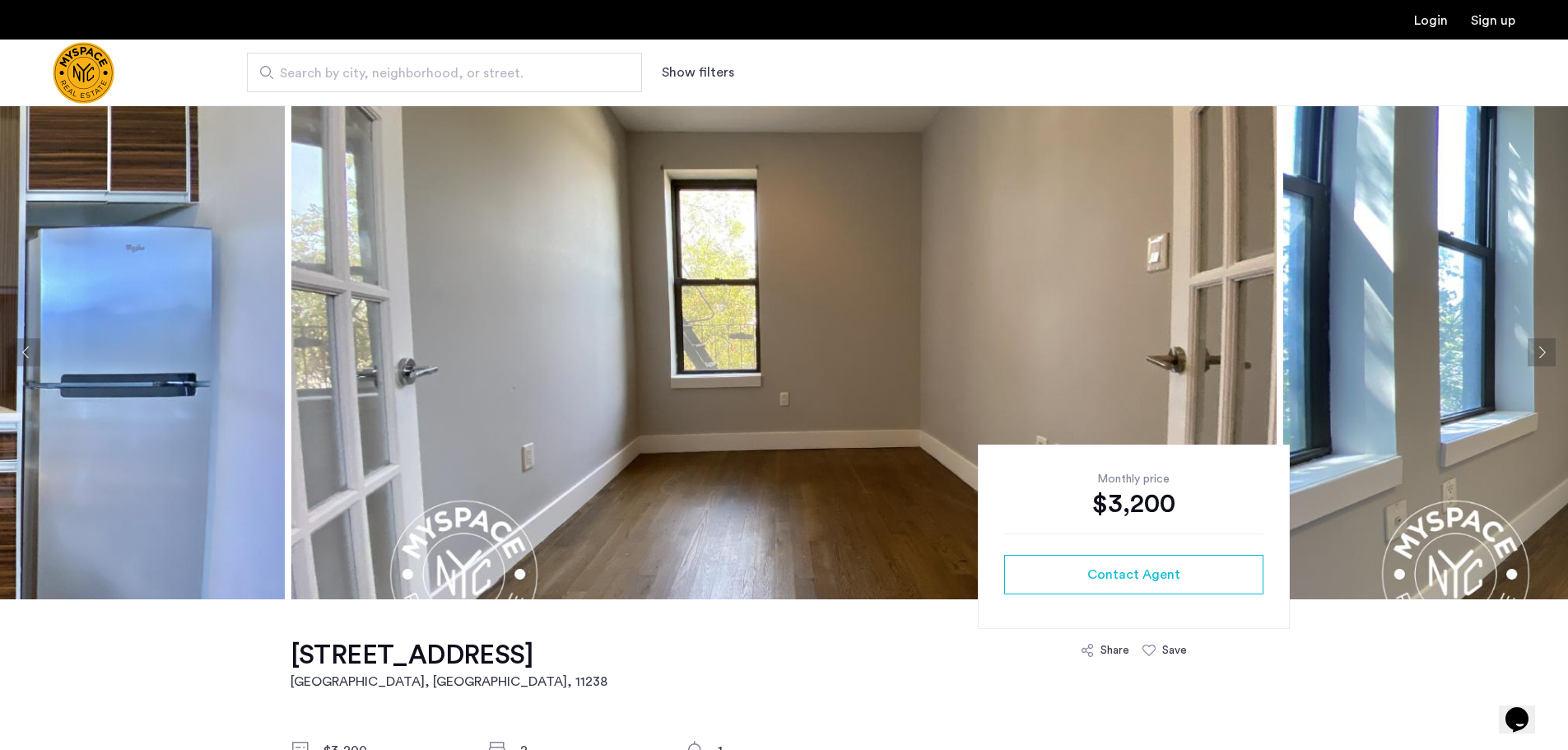
click at [1535, 350] on button "Next apartment" at bounding box center [1541, 353] width 28 height 28
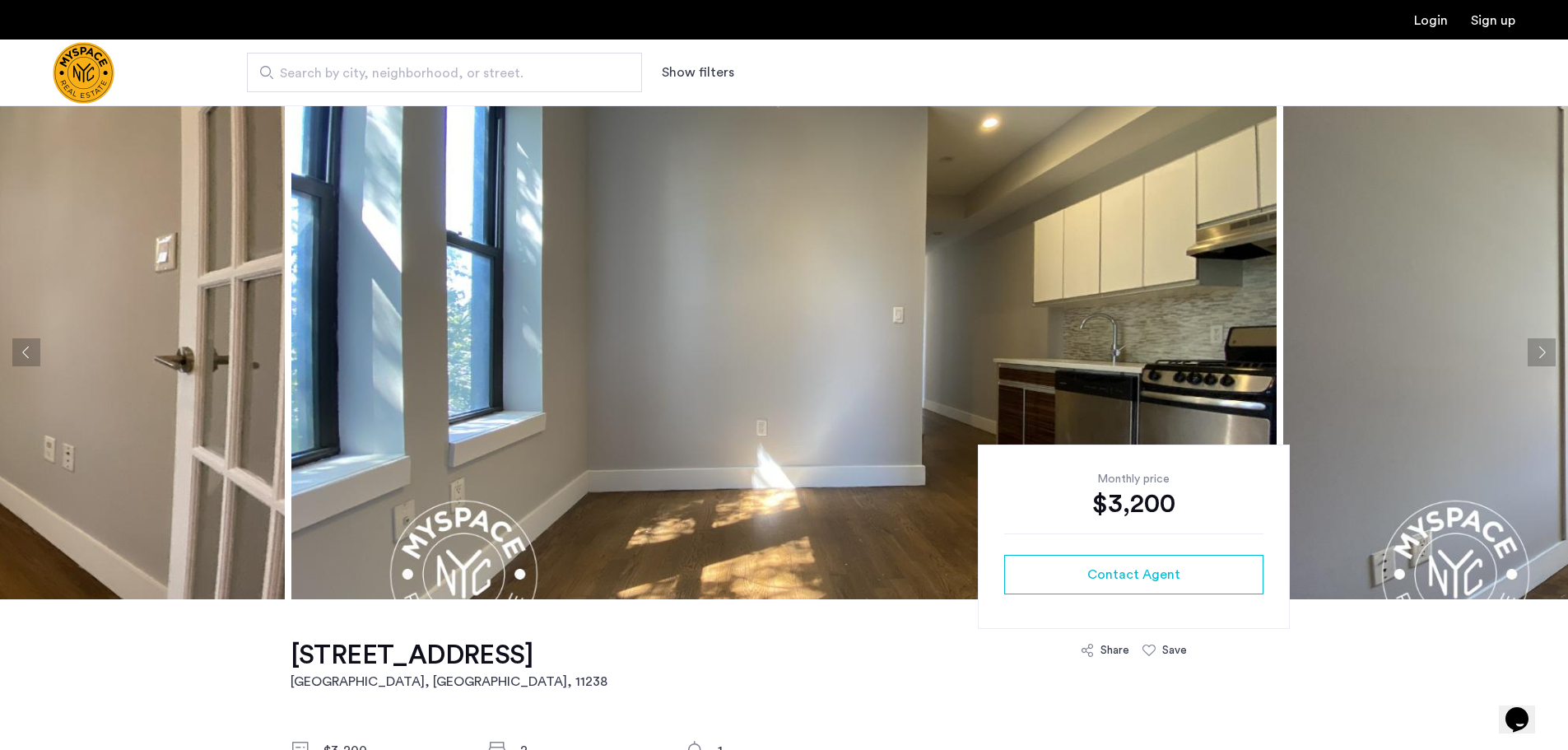
click at [1532, 345] on button "Next apartment" at bounding box center [1541, 353] width 28 height 28
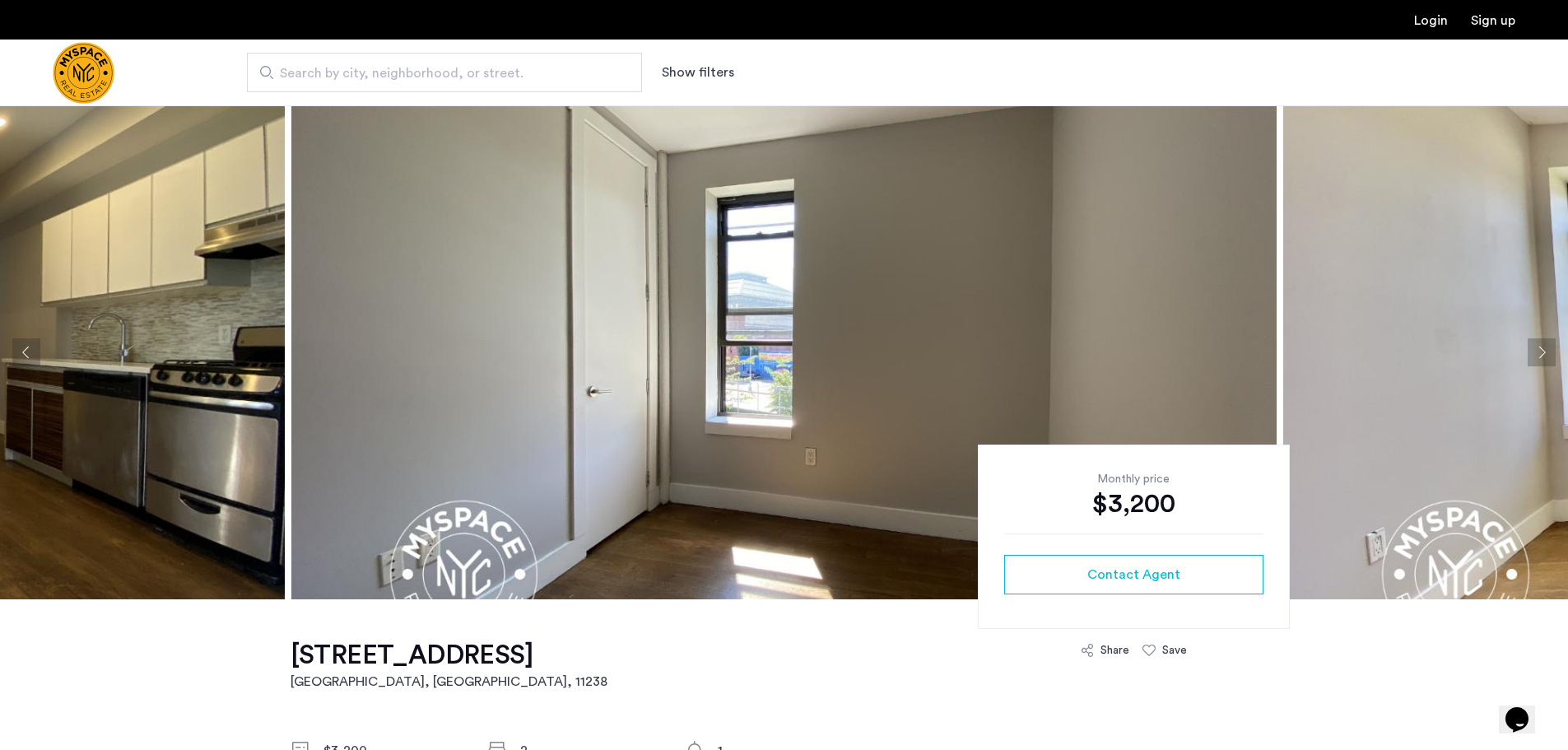
click at [1532, 345] on button "Next apartment" at bounding box center [1541, 353] width 28 height 28
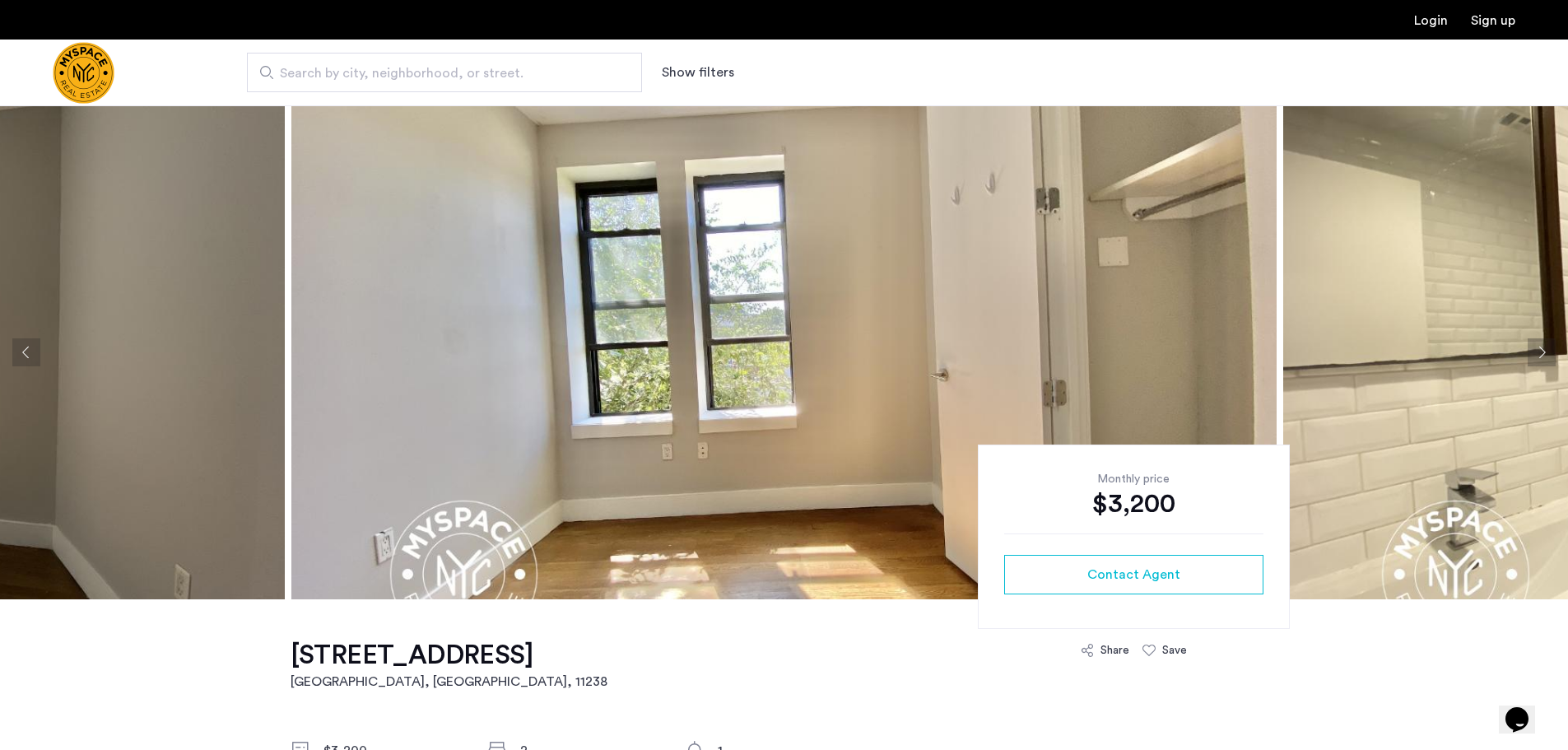
click at [1532, 345] on button "Next apartment" at bounding box center [1541, 353] width 28 height 28
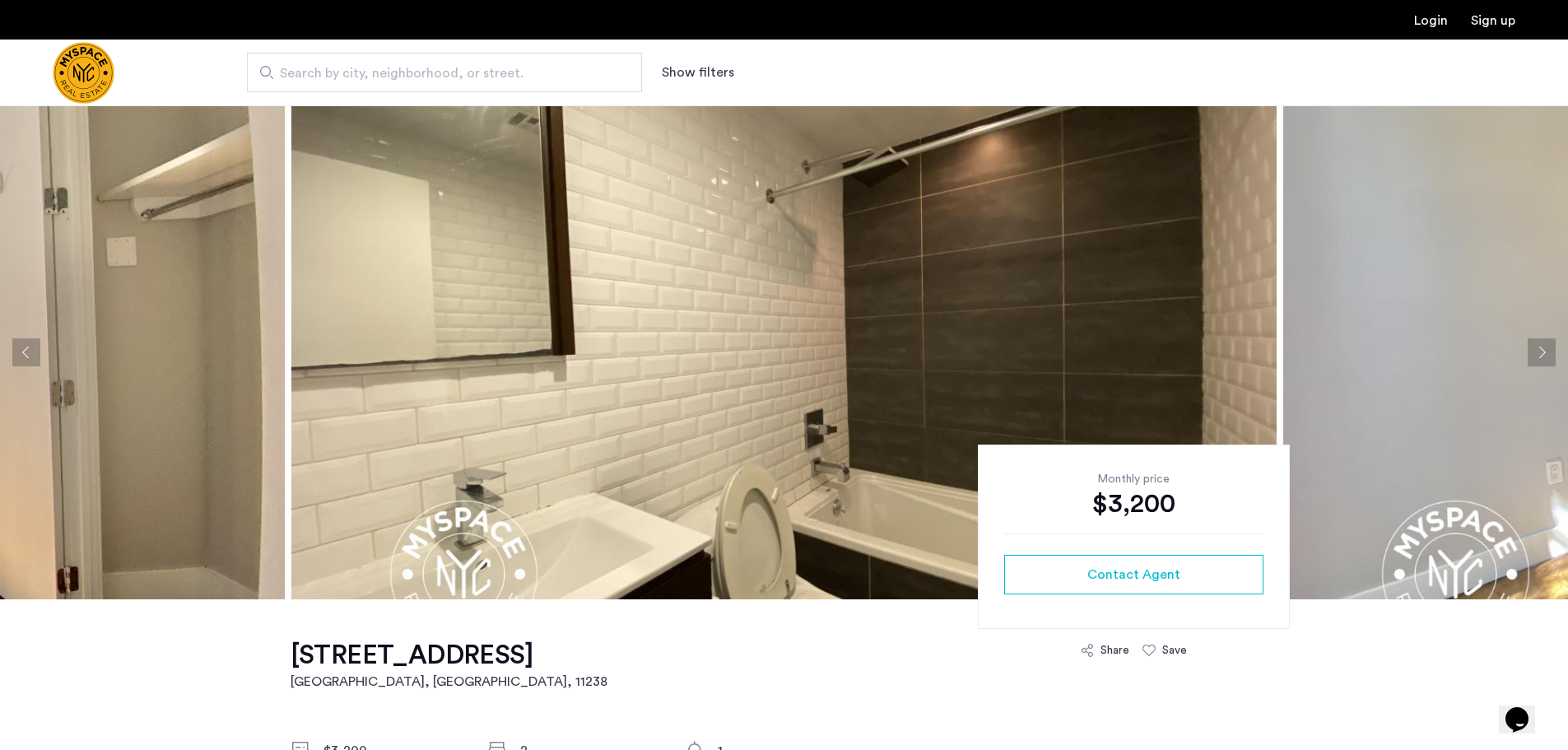
click at [1532, 345] on button "Next apartment" at bounding box center [1541, 353] width 28 height 28
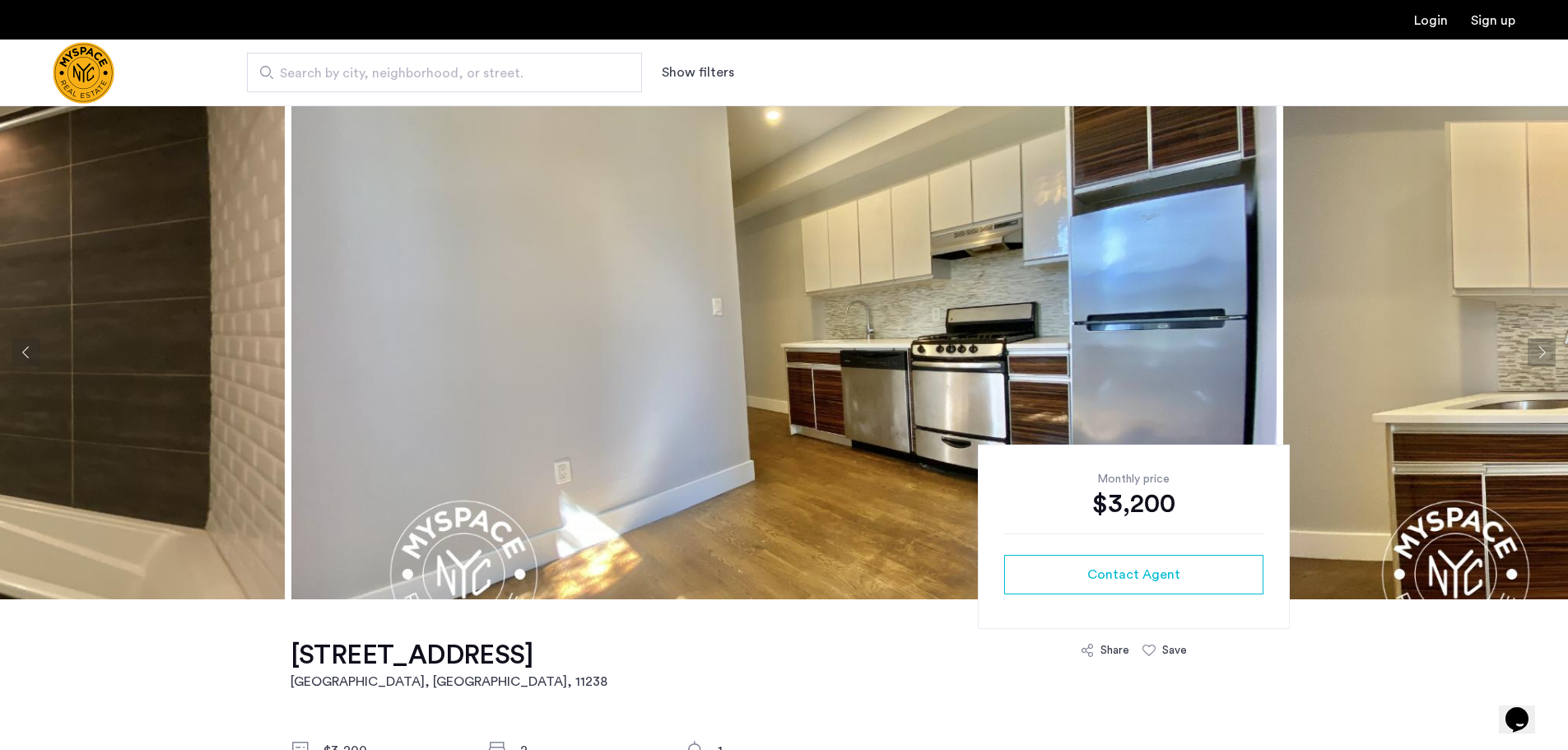
click at [1532, 345] on button "Next apartment" at bounding box center [1541, 353] width 28 height 28
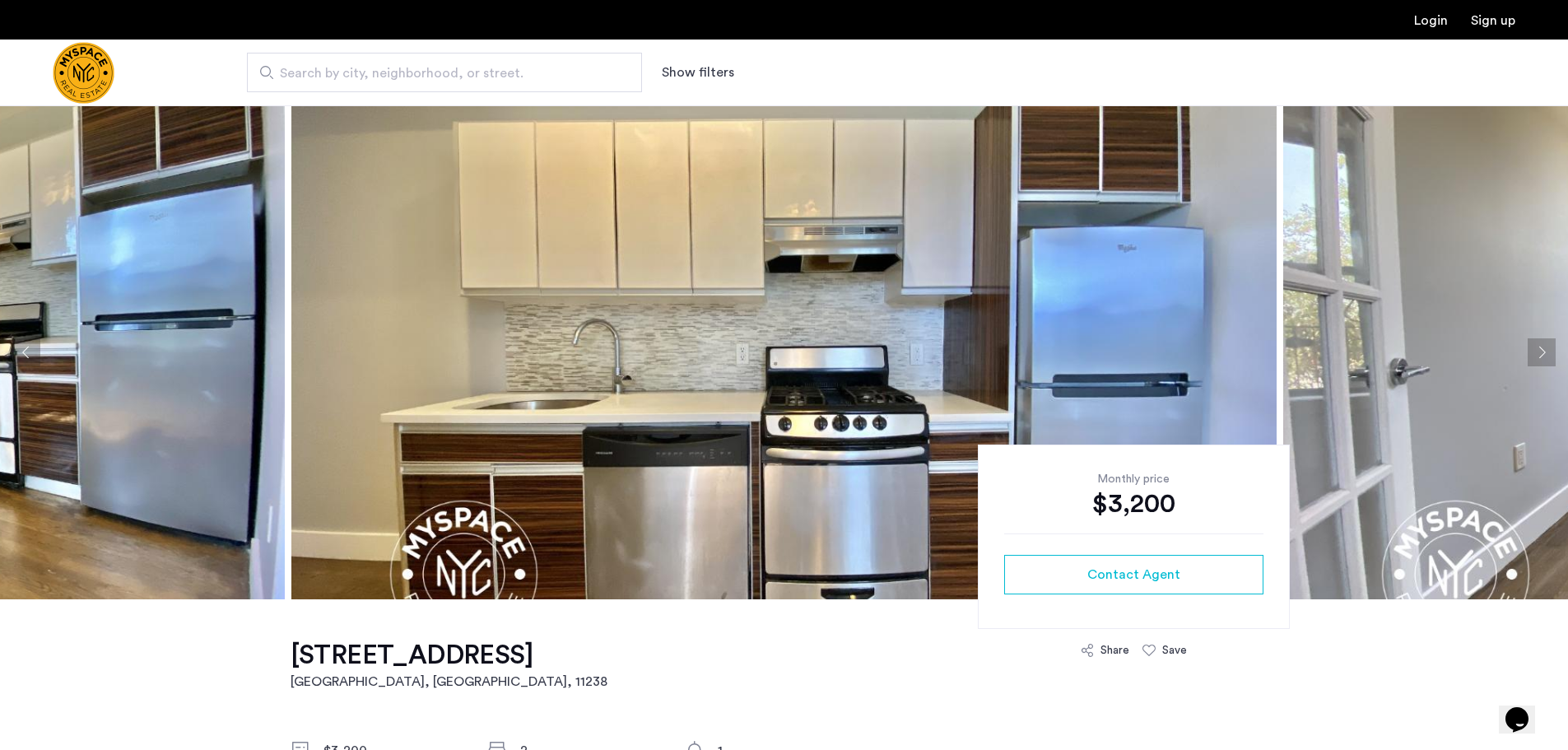
click at [1532, 345] on button "Next apartment" at bounding box center [1541, 353] width 28 height 28
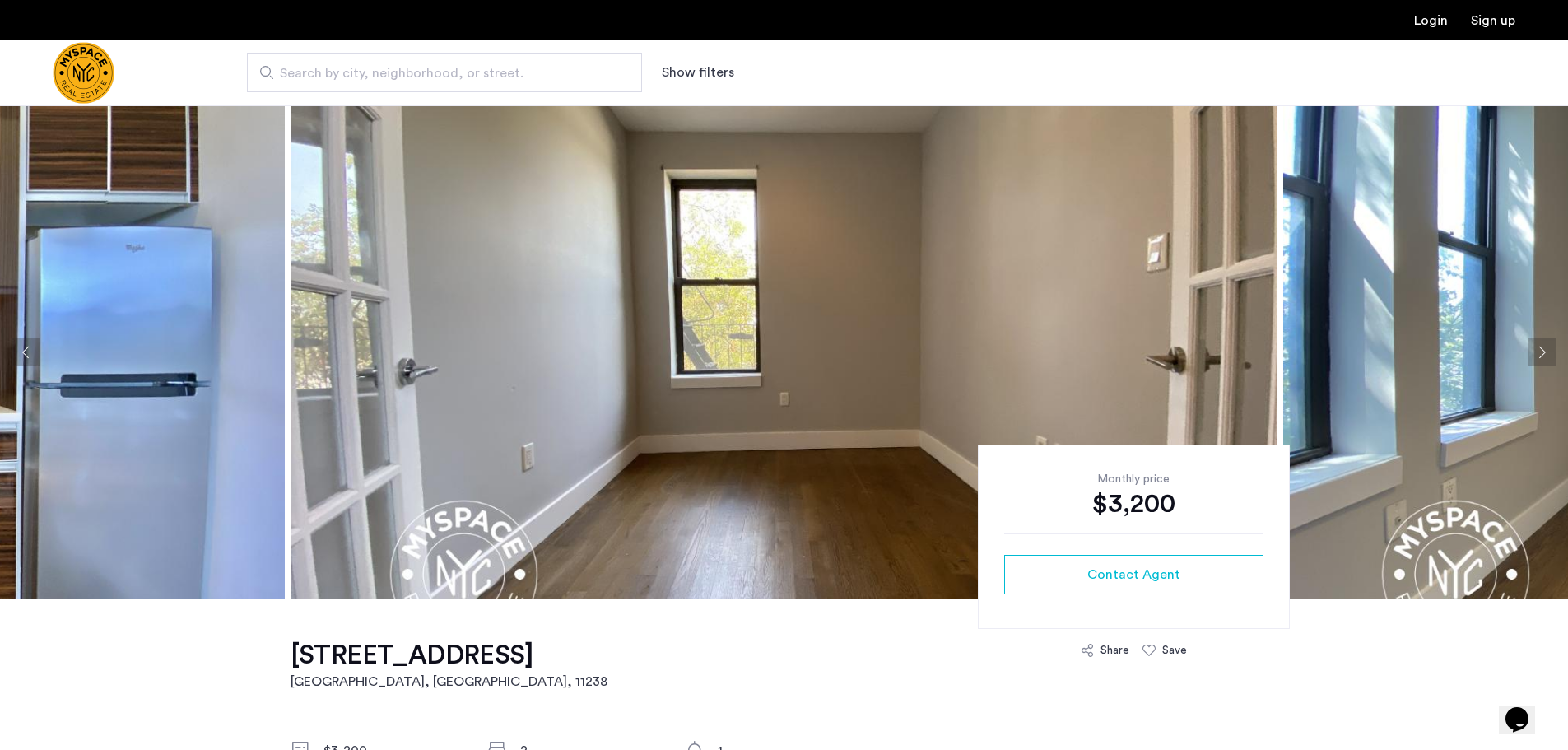
click at [1532, 345] on button "Next apartment" at bounding box center [1541, 353] width 28 height 28
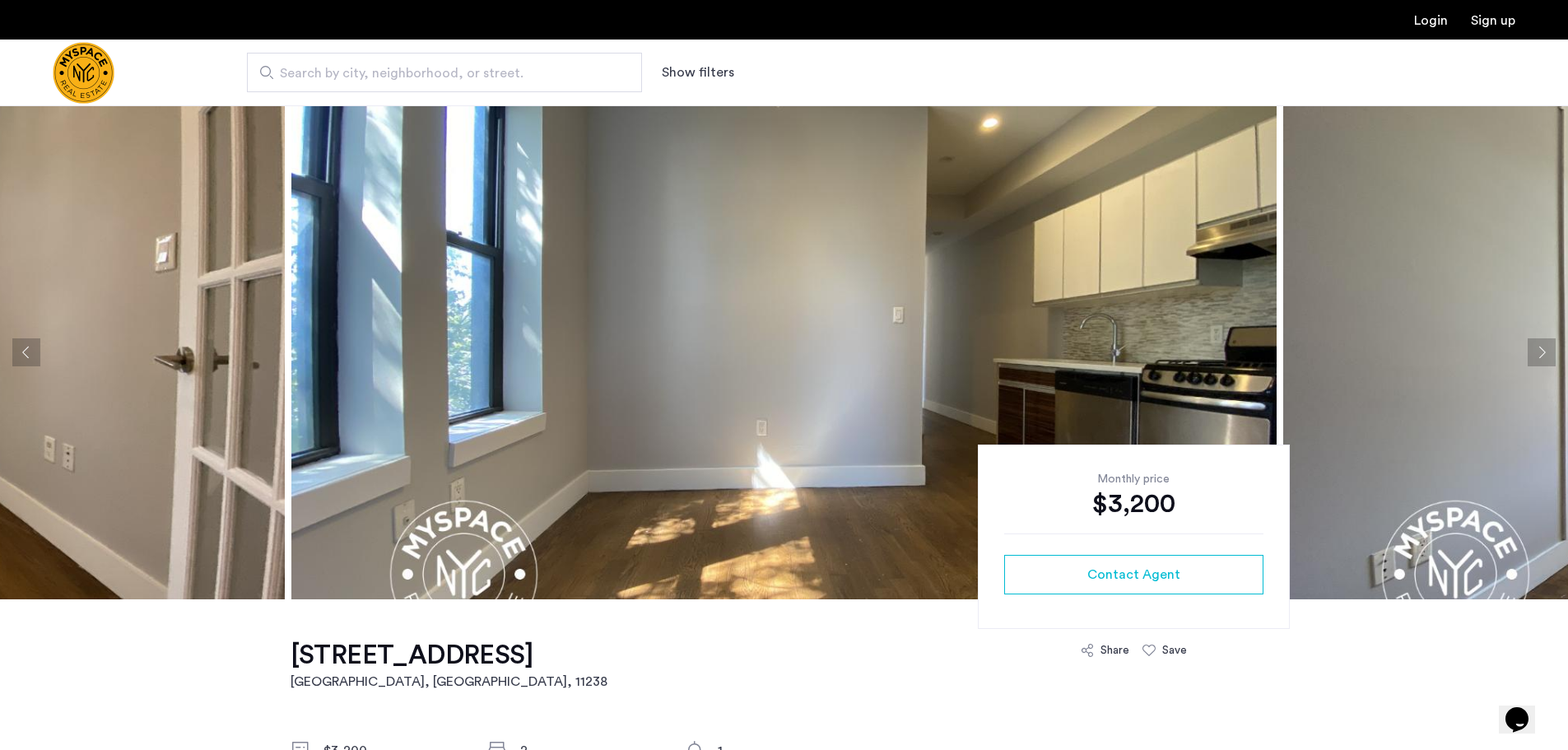
click at [1532, 345] on button "Next apartment" at bounding box center [1541, 353] width 28 height 28
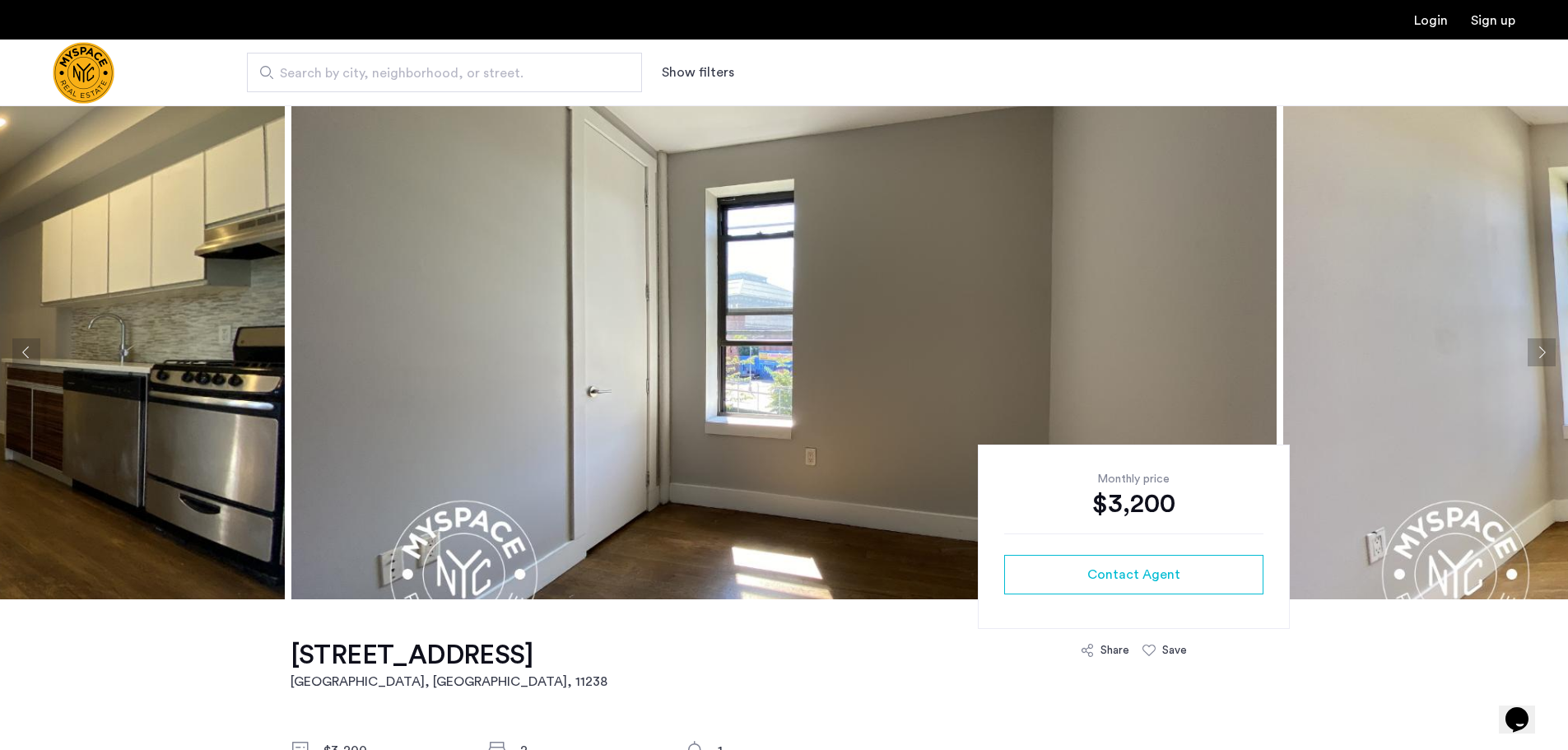
click at [1532, 345] on button "Next apartment" at bounding box center [1541, 353] width 28 height 28
